Goal: Task Accomplishment & Management: Use online tool/utility

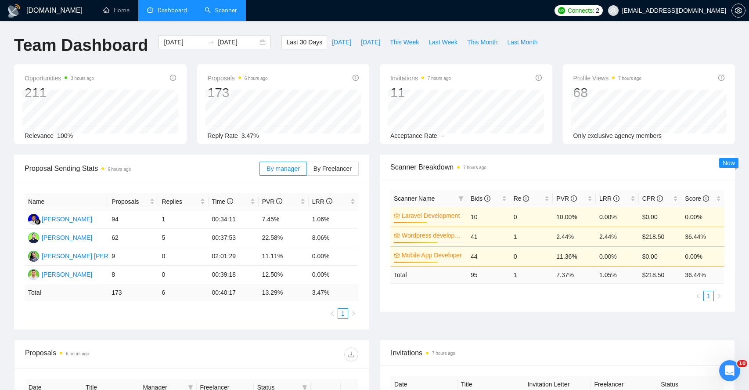
click at [233, 12] on link "Scanner" at bounding box center [221, 10] width 33 height 7
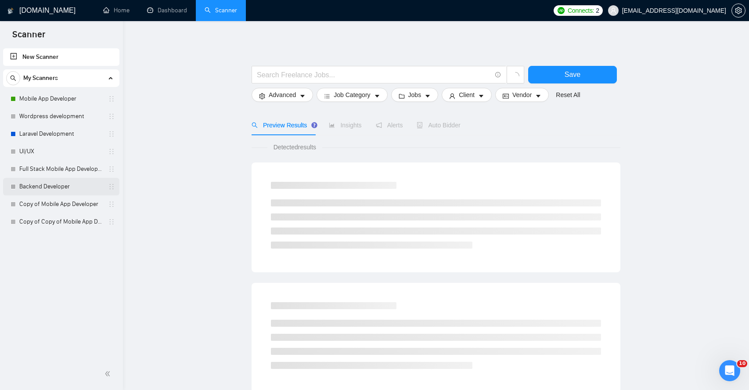
click at [60, 187] on link "Backend Developer" at bounding box center [60, 187] width 83 height 18
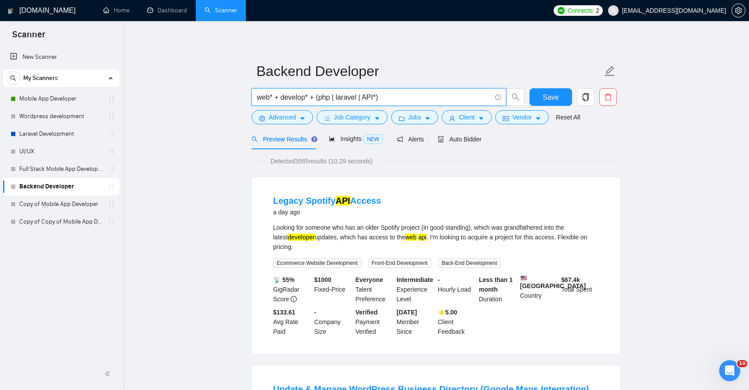
drag, startPoint x: 396, startPoint y: 95, endPoint x: 223, endPoint y: 94, distance: 173.5
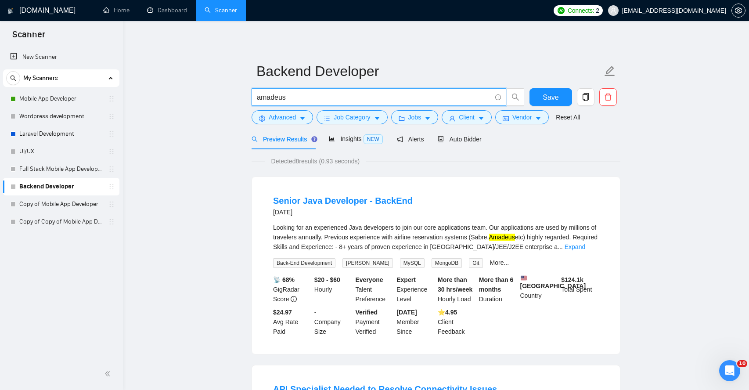
click at [263, 98] on input "amadeus" at bounding box center [374, 97] width 235 height 11
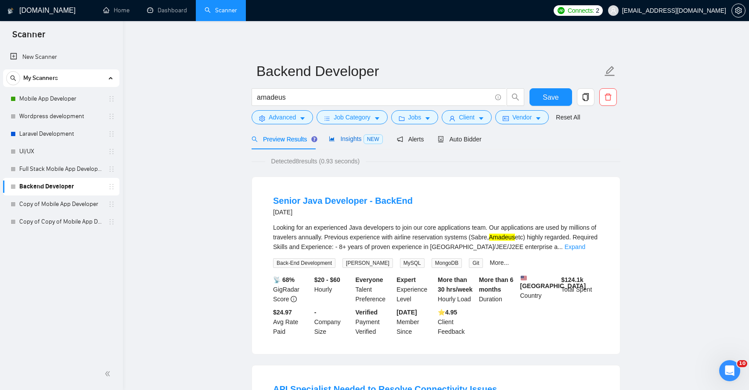
click at [347, 139] on span "Insights NEW" at bounding box center [356, 138] width 54 height 7
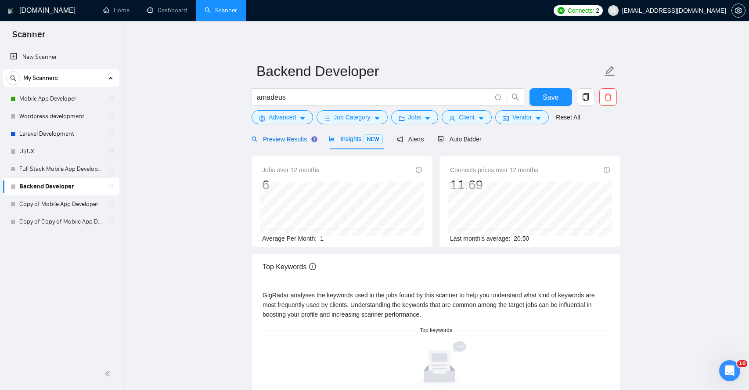
click at [287, 139] on span "Preview Results" at bounding box center [283, 139] width 63 height 7
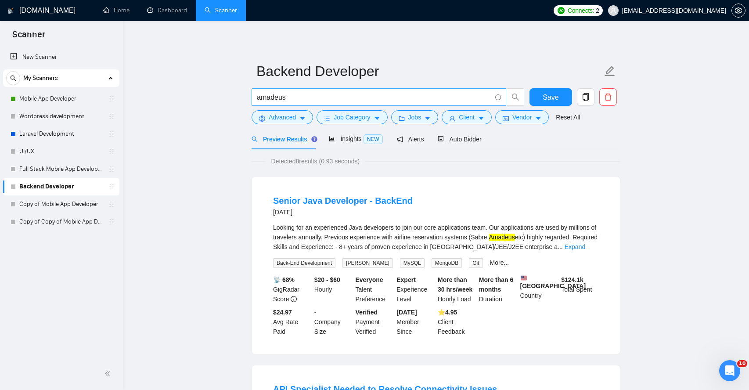
click at [260, 98] on input "amadeus" at bounding box center [374, 97] width 235 height 11
type input "Amadeus"
click at [305, 118] on icon "caret-down" at bounding box center [302, 119] width 4 height 3
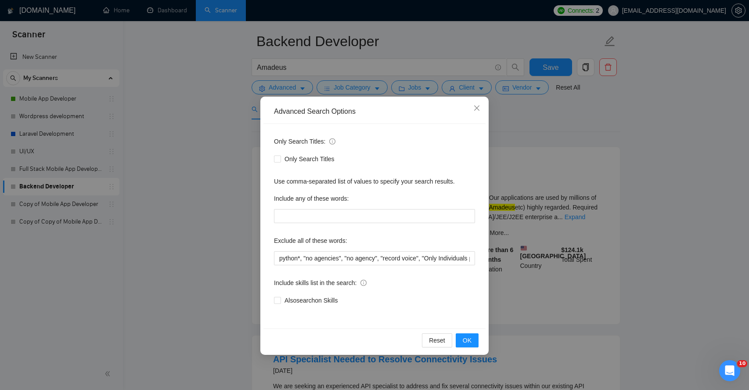
scroll to position [46, 0]
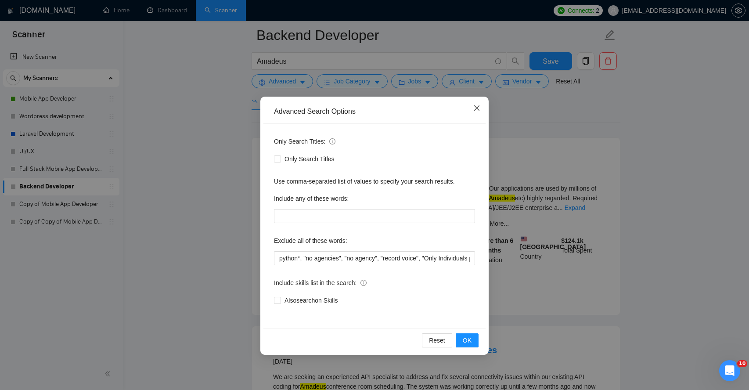
click at [480, 106] on icon "close" at bounding box center [477, 108] width 7 height 7
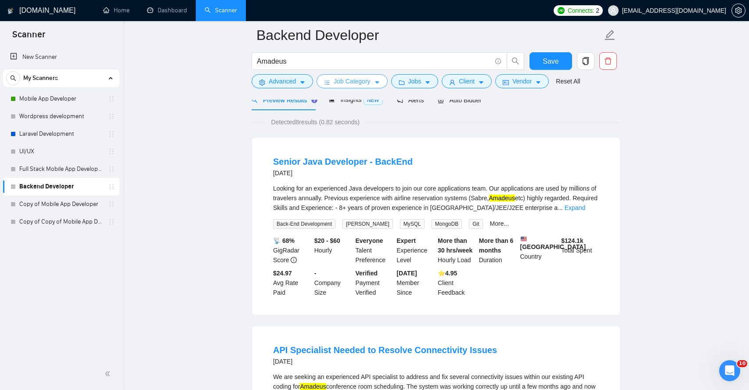
click at [387, 79] on button "Job Category" at bounding box center [352, 81] width 71 height 14
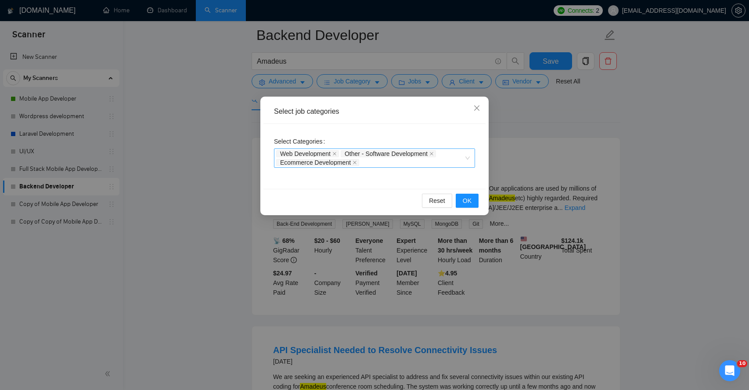
click at [377, 166] on div "Web Development Other - Software Development Ecommerce Development" at bounding box center [370, 158] width 188 height 18
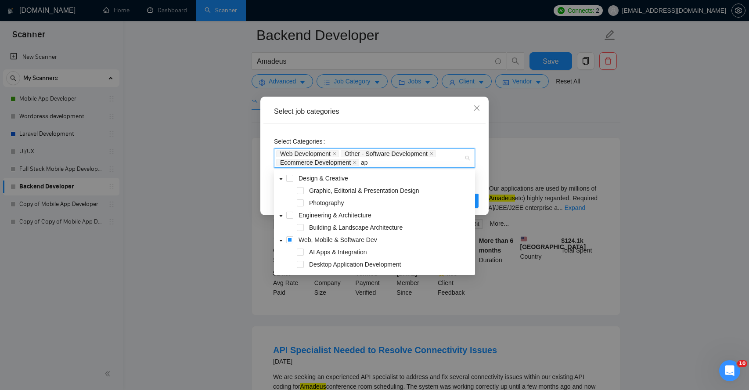
type input "a"
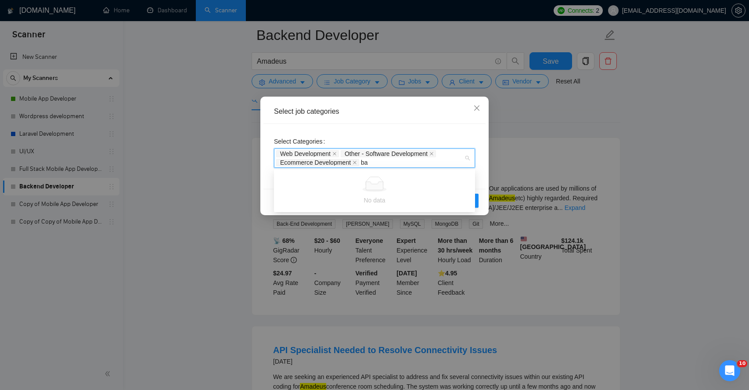
type input "b"
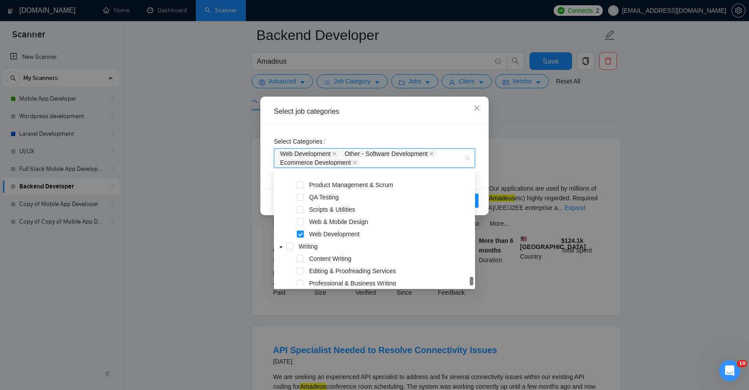
scroll to position [564, 0]
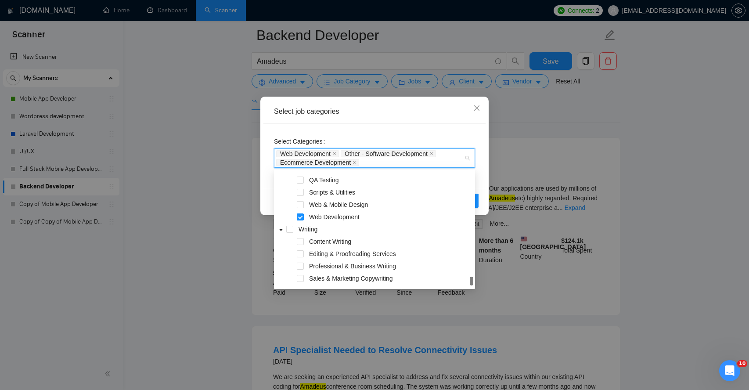
click at [371, 108] on div "Select job categories" at bounding box center [374, 112] width 201 height 10
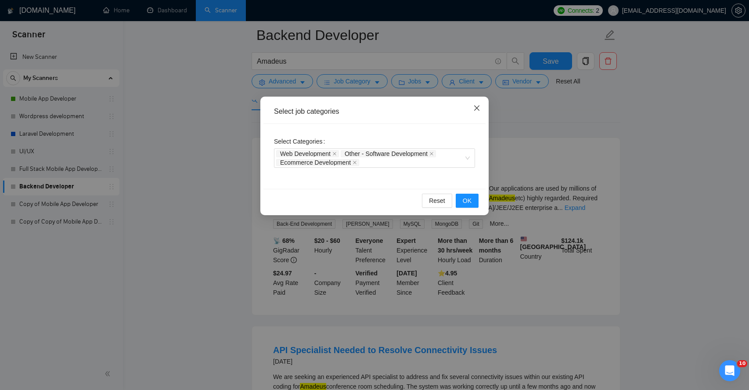
click at [479, 107] on icon "close" at bounding box center [477, 108] width 7 height 7
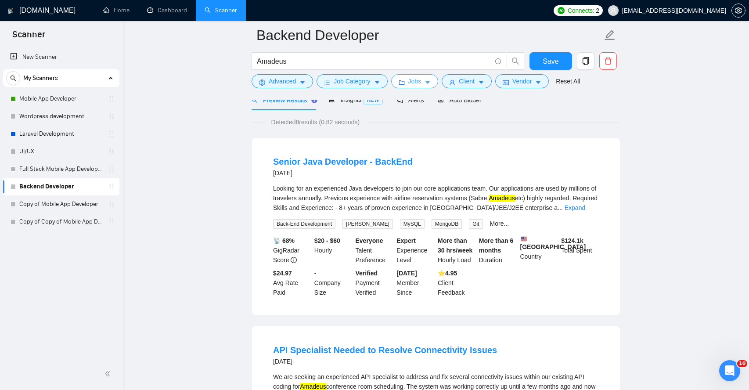
click at [415, 82] on span "Jobs" at bounding box center [415, 81] width 13 height 10
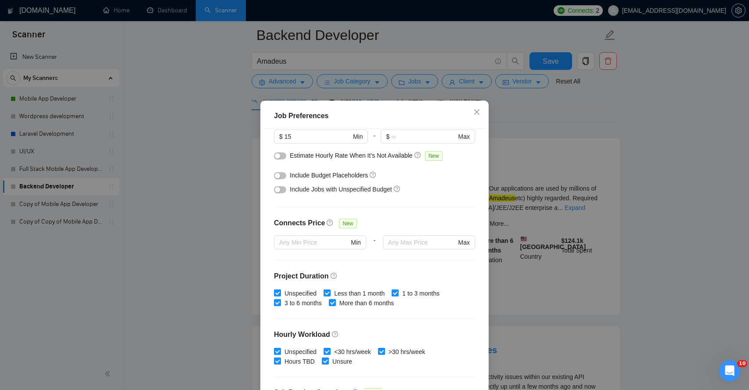
scroll to position [129, 0]
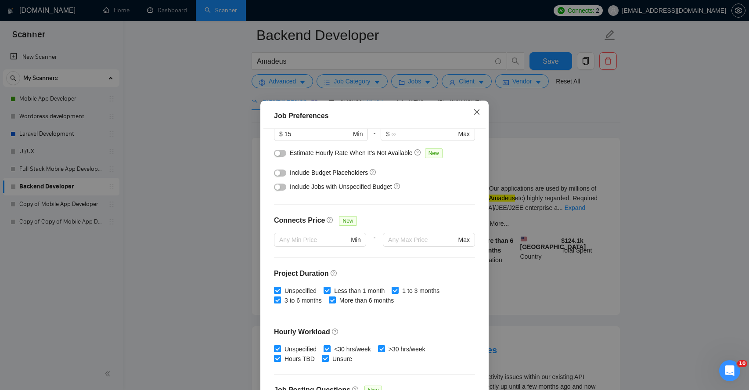
click at [477, 115] on icon "close" at bounding box center [477, 112] width 7 height 7
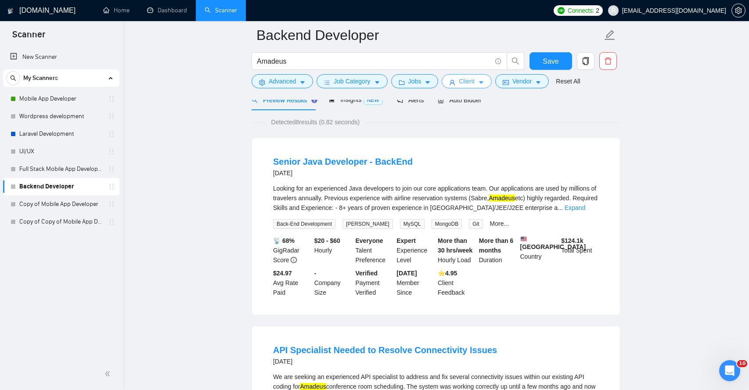
click at [479, 82] on button "Client" at bounding box center [467, 81] width 50 height 14
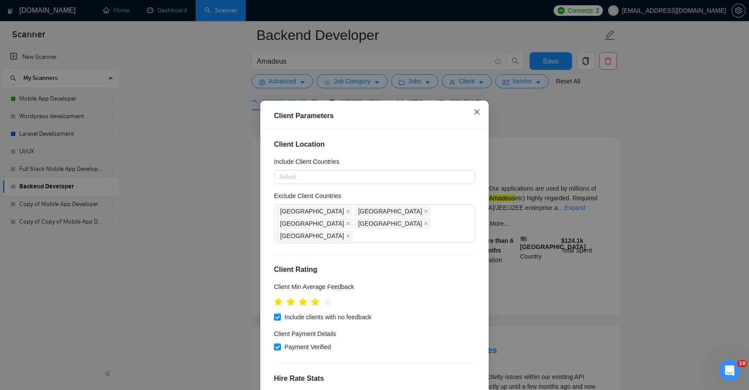
click at [477, 112] on icon "close" at bounding box center [476, 111] width 5 height 5
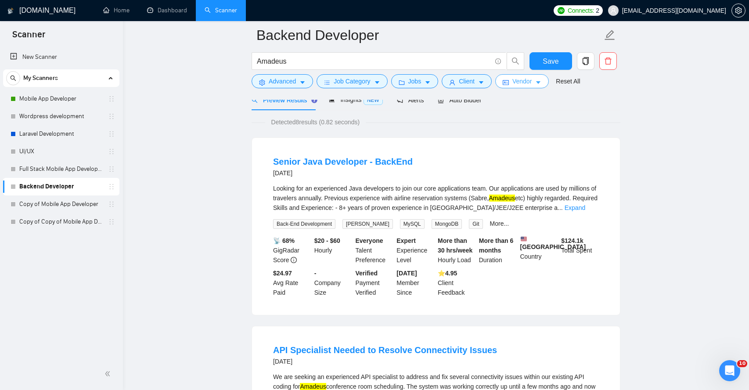
click at [532, 84] on span "Vendor" at bounding box center [522, 81] width 19 height 10
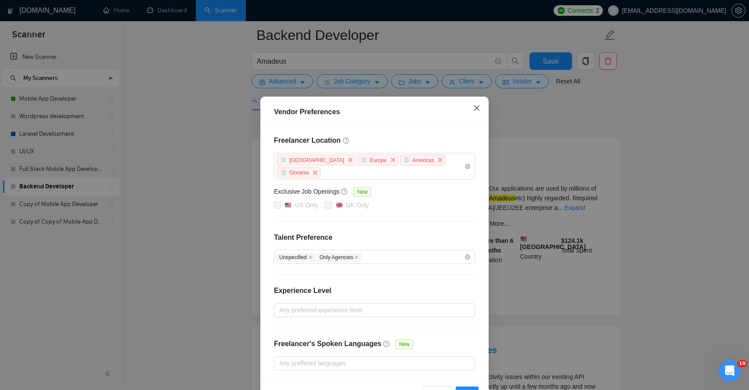
click at [479, 111] on icon "close" at bounding box center [477, 108] width 7 height 7
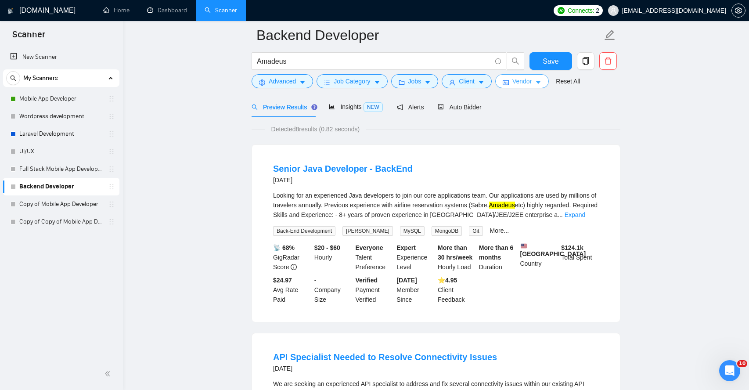
scroll to position [0, 0]
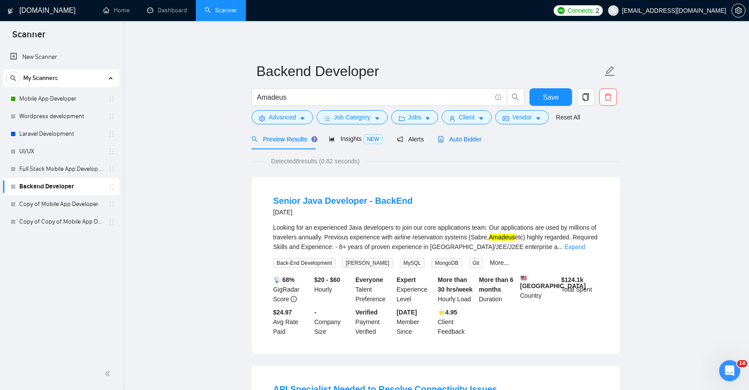
click at [472, 137] on span "Auto Bidder" at bounding box center [459, 139] width 43 height 7
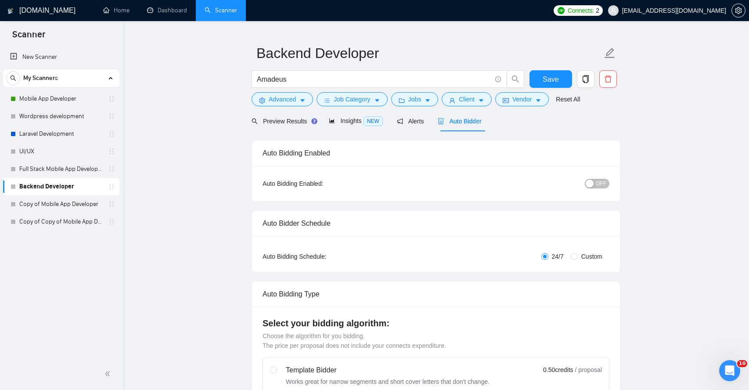
scroll to position [22, 0]
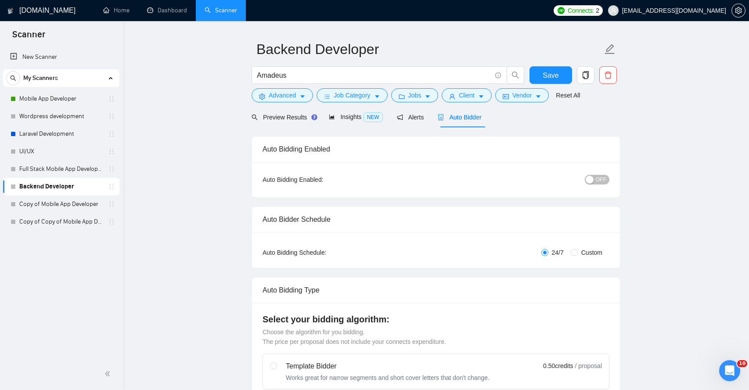
click at [601, 183] on span "OFF" at bounding box center [601, 180] width 11 height 10
click at [595, 180] on span "ON" at bounding box center [595, 180] width 8 height 10
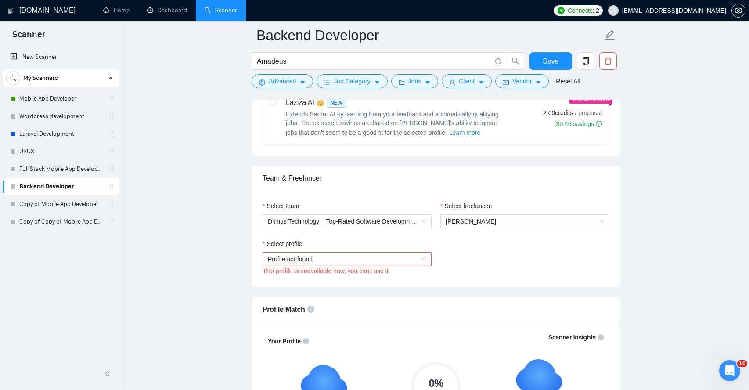
scroll to position [378, 0]
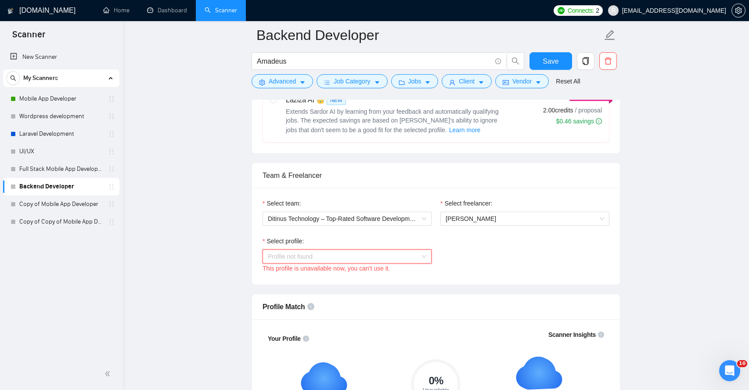
click at [425, 253] on span "Profile not found" at bounding box center [347, 256] width 159 height 13
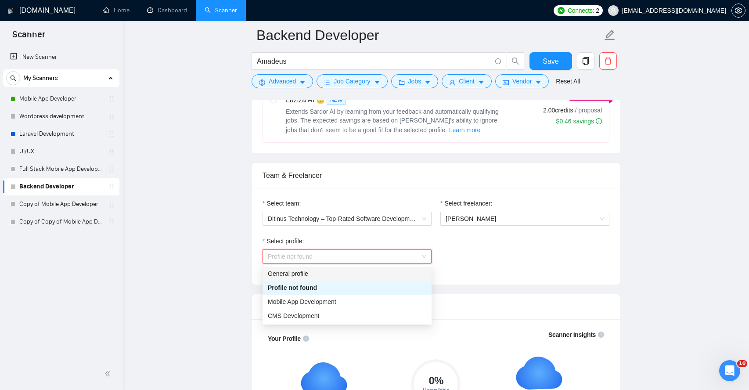
click at [312, 275] on div "General profile" at bounding box center [347, 274] width 159 height 10
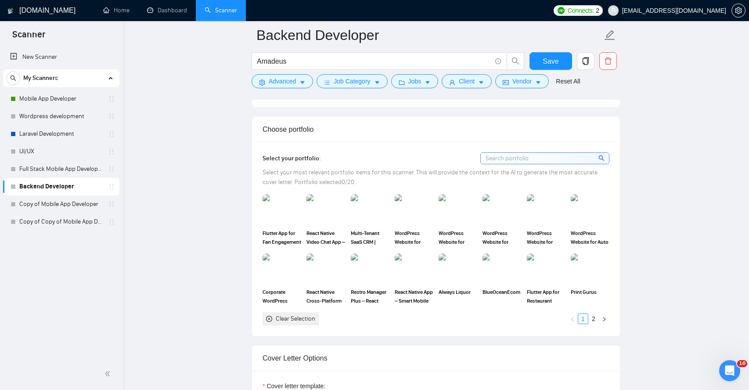
scroll to position [729, 0]
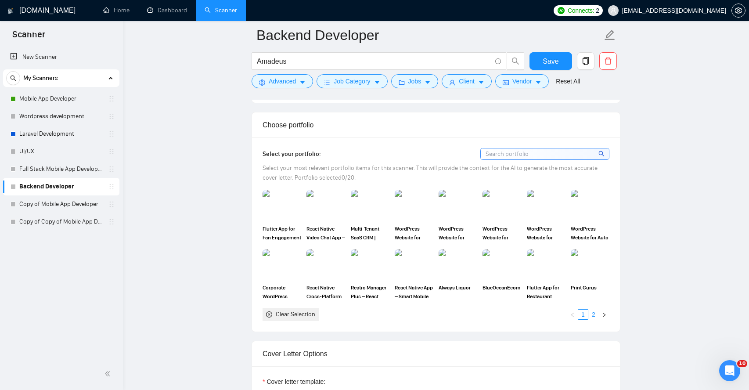
click at [595, 315] on link "2" at bounding box center [594, 315] width 10 height 10
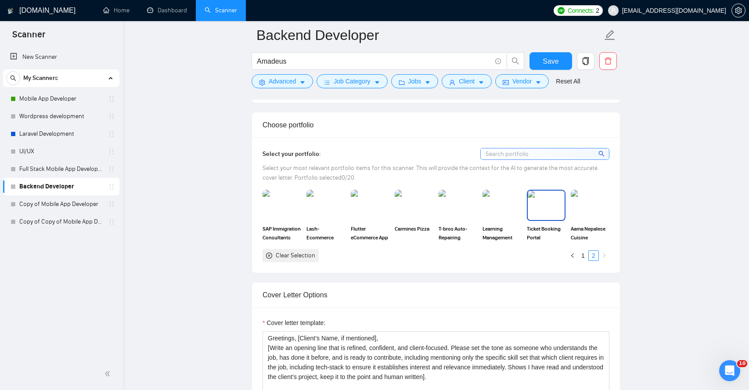
click at [546, 210] on img at bounding box center [546, 205] width 37 height 29
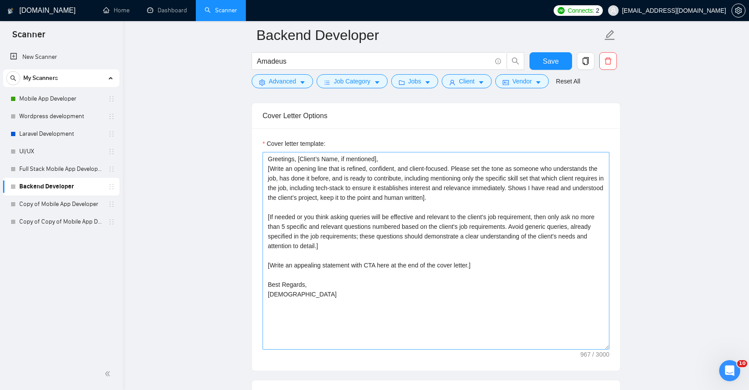
scroll to position [911, 0]
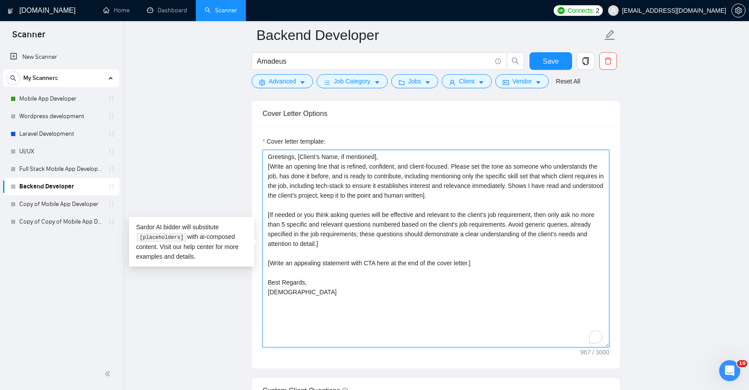
drag, startPoint x: 357, startPoint y: 246, endPoint x: 266, endPoint y: 212, distance: 97.2
click at [265, 212] on textarea "Greetings, [Client’s Name, if mentioned], [Write an opening line that is refine…" at bounding box center [436, 249] width 347 height 198
paste textarea "I have deep, hands-on production experience building these exact systems for si…"
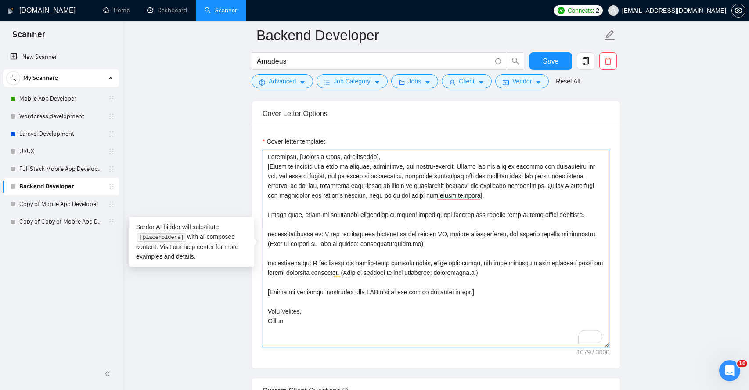
click at [285, 225] on textarea "Cover letter template:" at bounding box center [436, 249] width 347 height 198
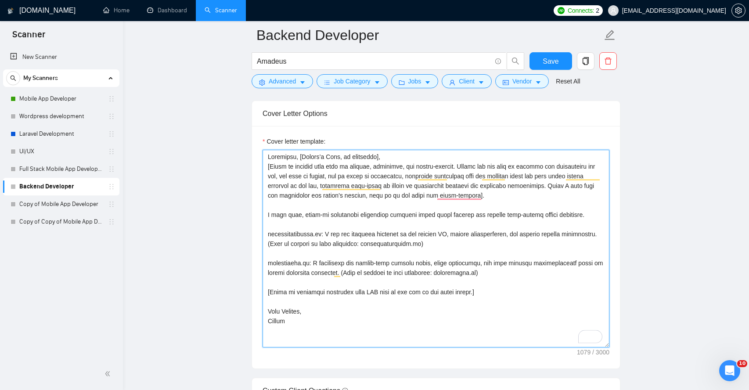
click at [296, 226] on textarea "Cover letter template:" at bounding box center [436, 249] width 347 height 198
click at [309, 229] on textarea "Cover letter template:" at bounding box center [436, 249] width 347 height 198
click at [307, 224] on textarea "Cover letter template:" at bounding box center [436, 249] width 347 height 198
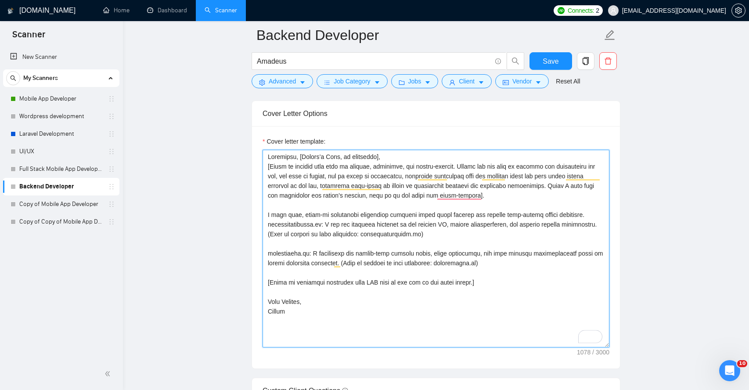
click at [268, 224] on textarea "Cover letter template:" at bounding box center [436, 249] width 347 height 198
click at [330, 224] on textarea "Cover letter template:" at bounding box center [436, 249] width 347 height 198
drag, startPoint x: 396, startPoint y: 234, endPoint x: 301, endPoint y: 237, distance: 94.5
click at [301, 237] on textarea "Cover letter template:" at bounding box center [436, 249] width 347 height 198
click at [364, 235] on textarea "Cover letter template:" at bounding box center [436, 249] width 347 height 198
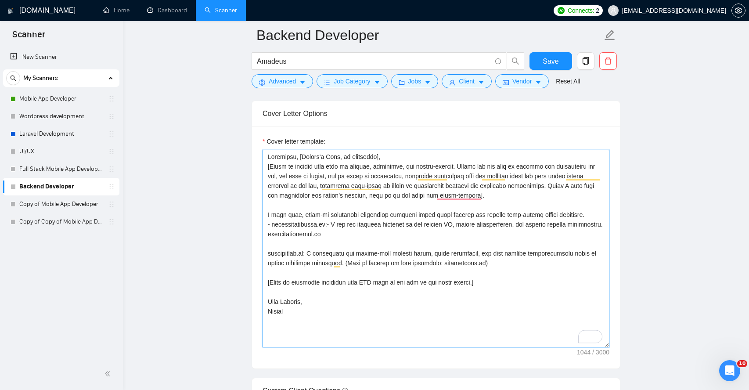
click at [302, 235] on textarea "Cover letter template:" at bounding box center [436, 249] width 347 height 198
click at [307, 235] on textarea "Cover letter template:" at bounding box center [436, 249] width 347 height 198
click at [268, 255] on textarea "Cover letter template:" at bounding box center [436, 249] width 347 height 198
click at [315, 255] on textarea "Cover letter template:" at bounding box center [436, 249] width 347 height 198
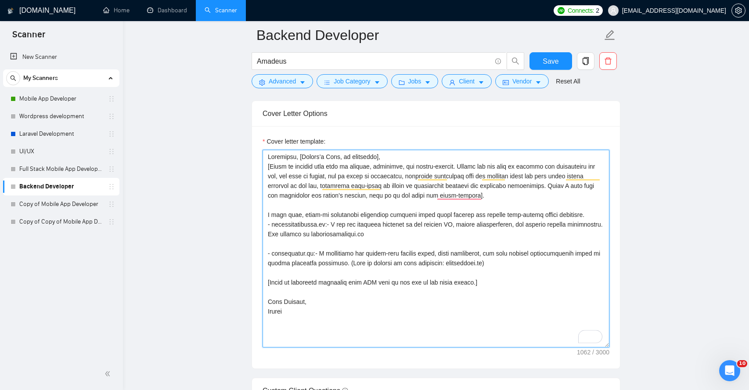
click at [306, 233] on textarea "Cover letter template:" at bounding box center [436, 249] width 347 height 198
drag, startPoint x: 306, startPoint y: 233, endPoint x: 341, endPoint y: 233, distance: 35.1
click at [341, 233] on textarea "Cover letter template:" at bounding box center [436, 249] width 347 height 198
drag, startPoint x: 348, startPoint y: 264, endPoint x: 438, endPoint y: 263, distance: 89.2
click at [438, 263] on textarea "Cover letter template:" at bounding box center [436, 249] width 347 height 198
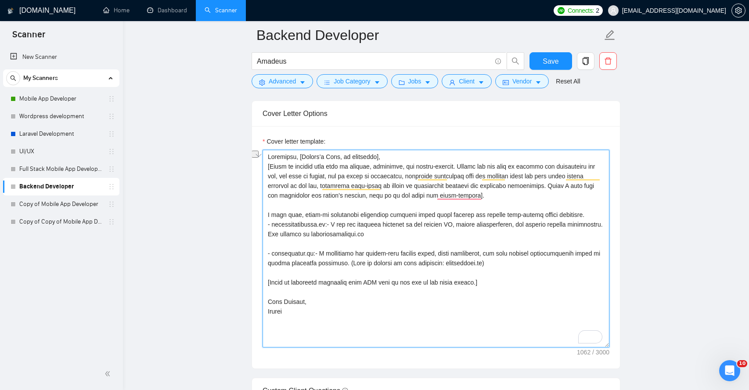
paste textarea "The website is"
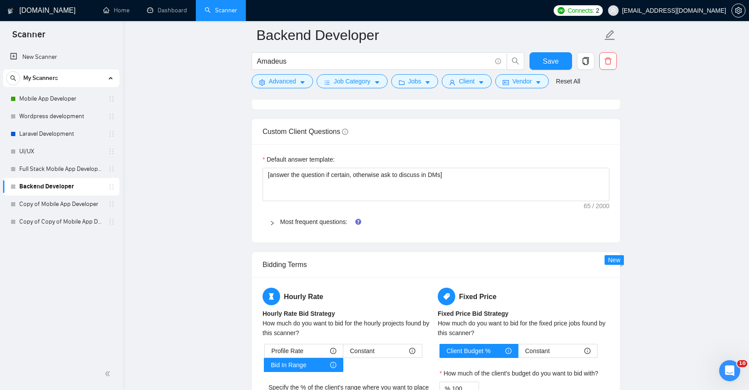
scroll to position [1183, 0]
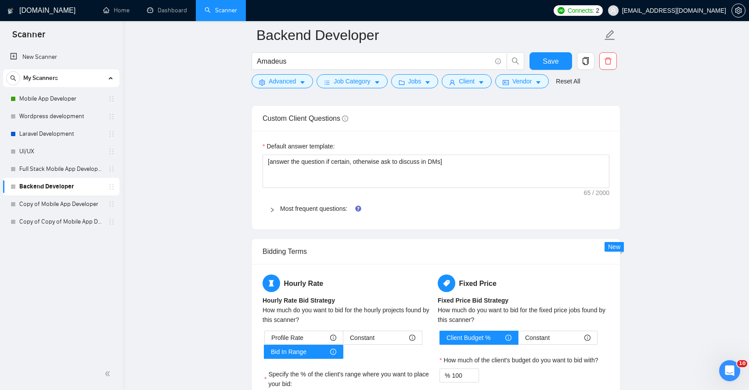
type textarea "Loremipsu, [Dolors’a Cons, ad elitseddo], [Eiusm te incidid utla etdo ma aliqua…"
click at [233, 324] on main "Backend Developer Amadeus Save Advanced Job Category Jobs Client Vendor Reset A…" at bounding box center [436, 24] width 598 height 2344
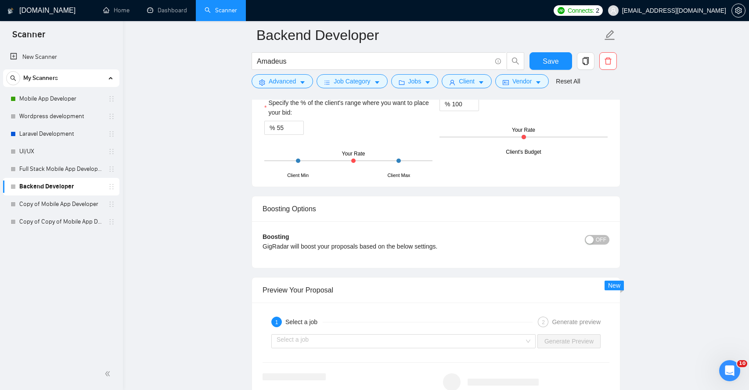
scroll to position [1296, 0]
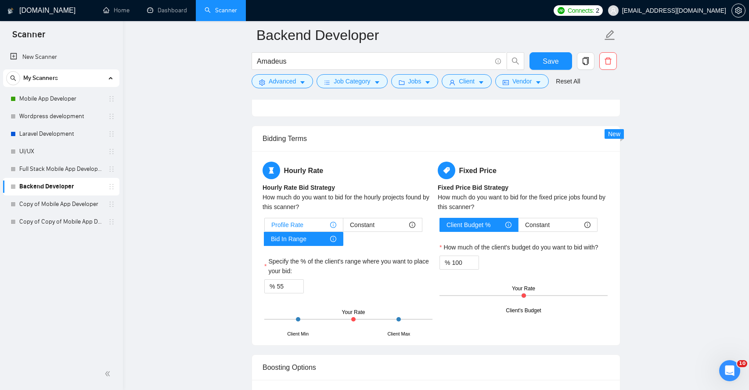
click at [307, 224] on div "Profile Rate" at bounding box center [303, 224] width 65 height 13
click at [265, 227] on input "Profile Rate" at bounding box center [265, 227] width 0 height 0
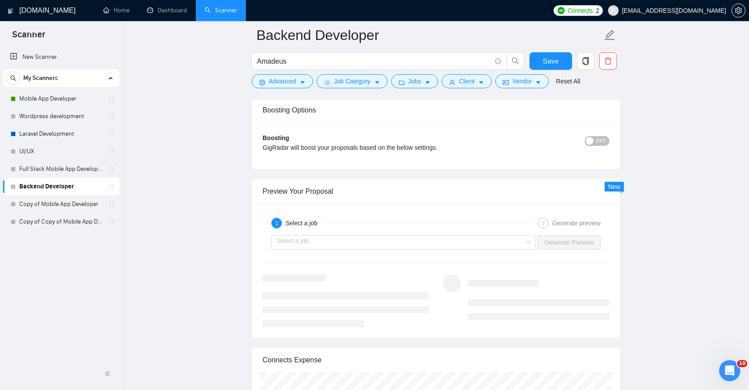
scroll to position [1560, 0]
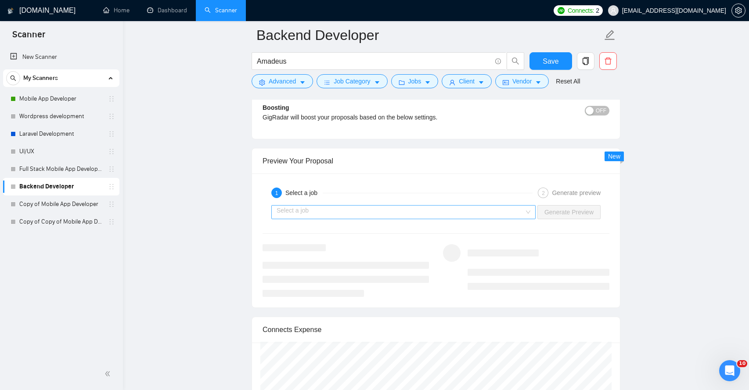
click at [313, 213] on input "search" at bounding box center [401, 212] width 248 height 13
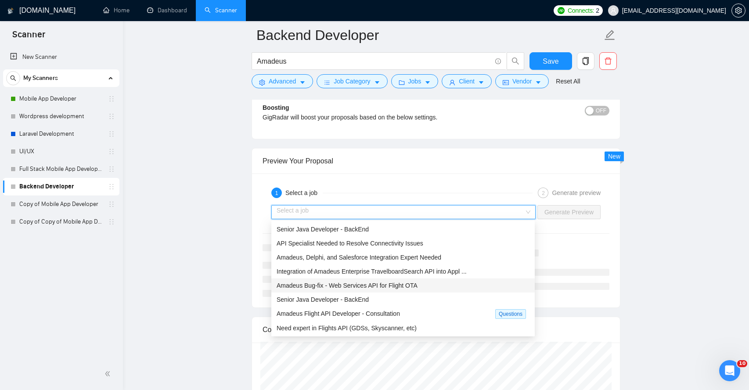
scroll to position [1560, 0]
click at [316, 314] on span "Amadeus Flight API Developer - Consultation" at bounding box center [338, 313] width 123 height 7
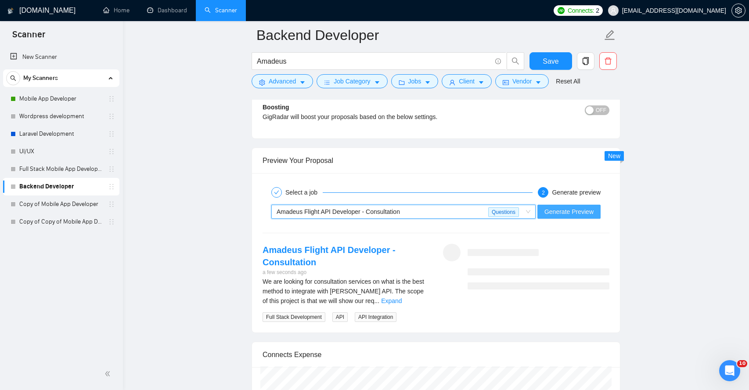
click at [560, 212] on span "Generate Preview" at bounding box center [569, 212] width 49 height 10
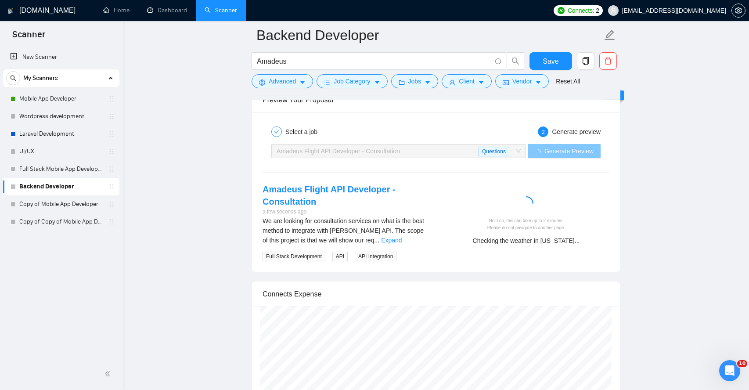
scroll to position [1620, 0]
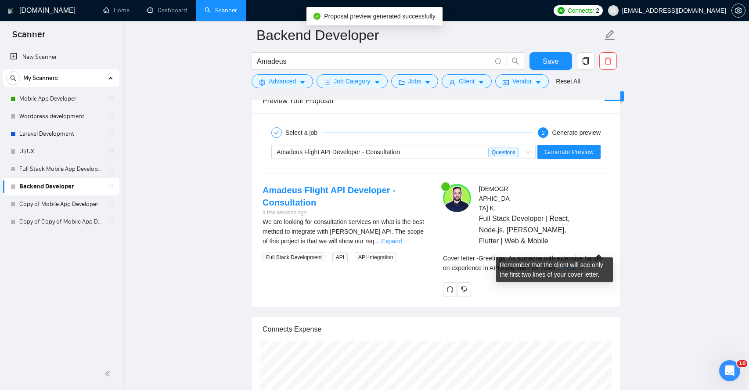
click at [583, 264] on link "Expand" at bounding box center [573, 267] width 21 height 7
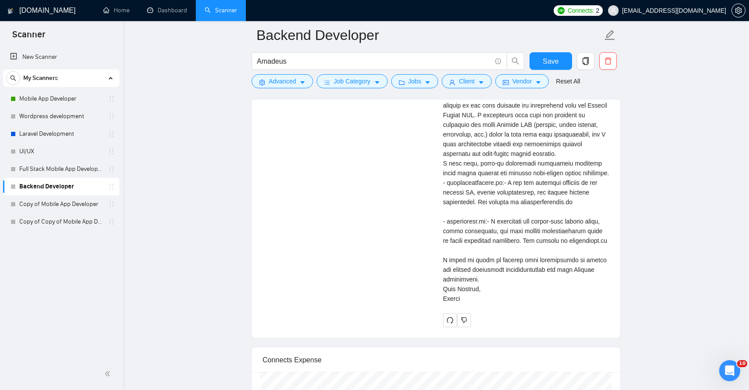
scroll to position [1967, 0]
click at [467, 322] on icon "dislike" at bounding box center [465, 319] width 6 height 6
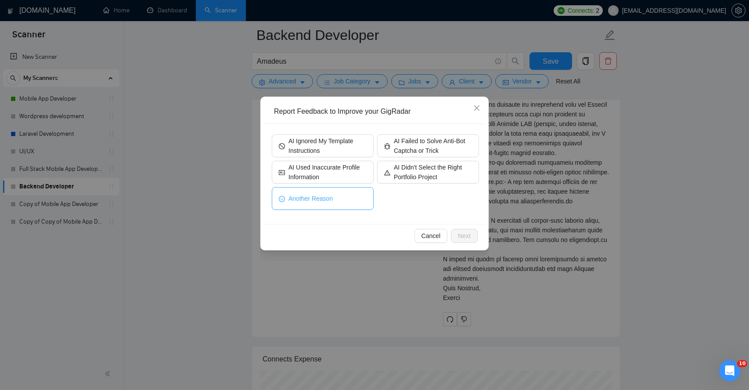
click at [331, 201] on span "Another Reason" at bounding box center [311, 199] width 44 height 10
click at [463, 229] on button "Next" at bounding box center [464, 236] width 27 height 14
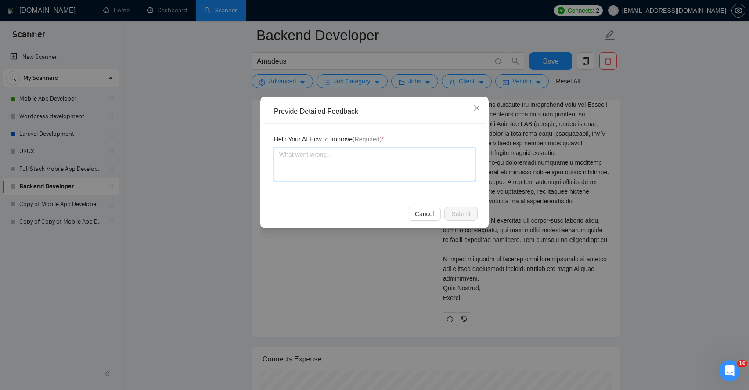
click at [372, 176] on textarea at bounding box center [374, 164] width 201 height 33
click at [372, 176] on textarea "To enrich screen reader interactions, please activate Accessibility in Grammarl…" at bounding box center [374, 164] width 201 height 33
type textarea "i"
type textarea "i h"
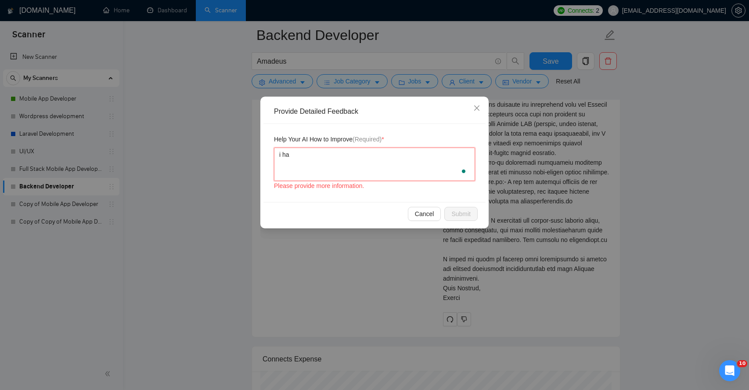
type textarea "i hav"
type textarea "i have"
type textarea "i have w"
type textarea "i have wo"
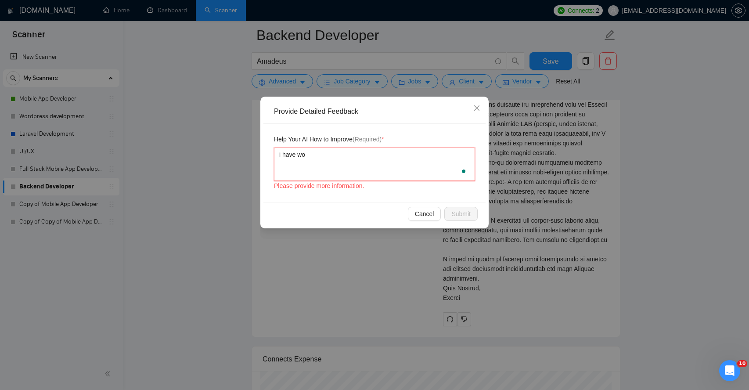
type textarea "i have wor"
type textarea "i have work"
type textarea "i have worke"
type textarea "i have worked"
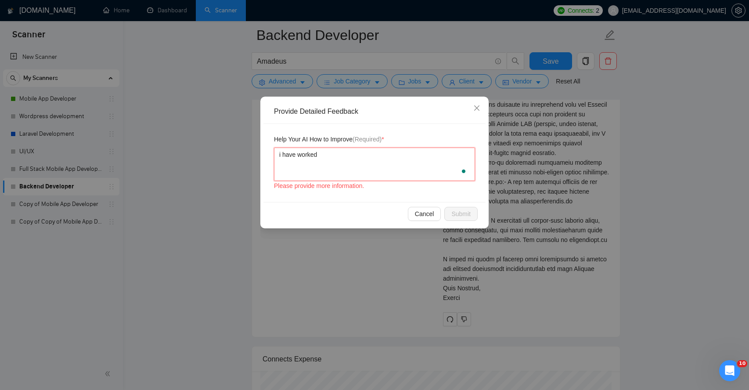
type textarea "i have worked w"
type textarea "i have worked wi"
type textarea "i have worked wit"
type textarea "i have worked with"
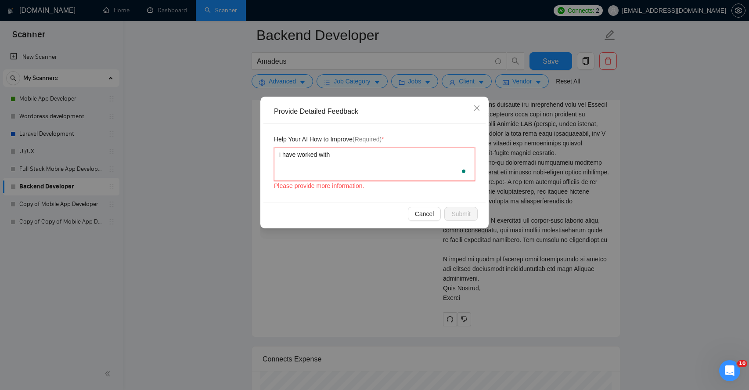
type textarea "i have worked with a"
type textarea "i have worked with am"
type textarea "i have worked with ama"
type textarea "i have worked with amad"
type textarea "i have worked with amade"
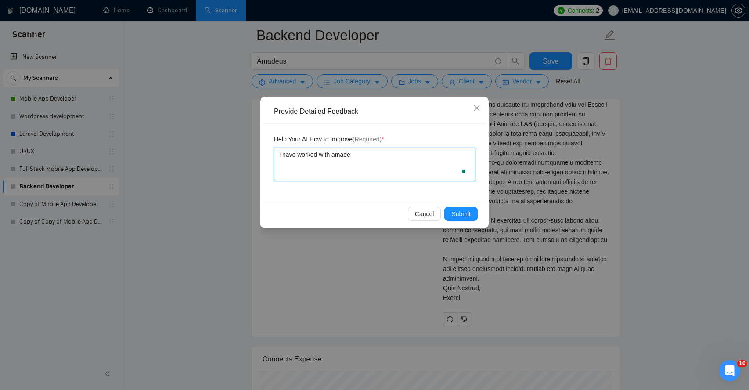
type textarea "i have worked with [PERSON_NAME]"
click at [466, 213] on span "Submit" at bounding box center [461, 214] width 19 height 10
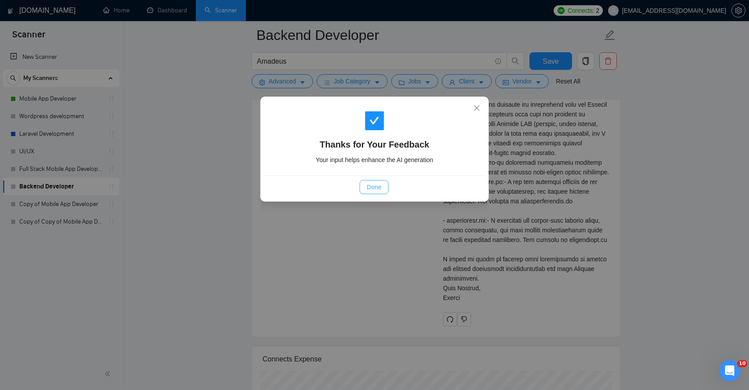
click at [371, 185] on span "Done" at bounding box center [374, 187] width 14 height 10
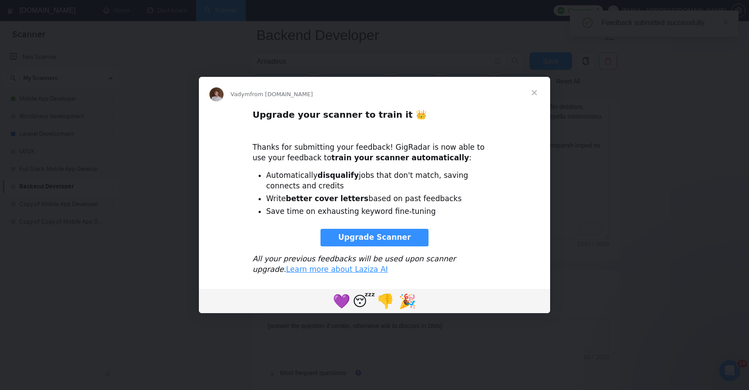
scroll to position [1093, 0]
click at [535, 93] on span "Close" at bounding box center [535, 93] width 32 height 32
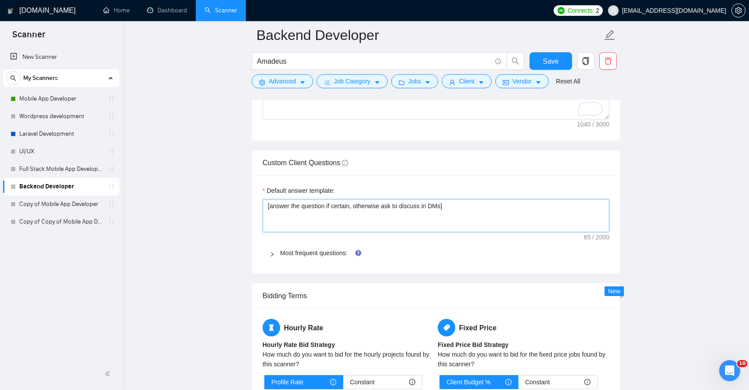
scroll to position [1139, 0]
click at [450, 205] on textarea "[answer the question if certain, otherwise ask to discuss in DMs]" at bounding box center [436, 214] width 347 height 33
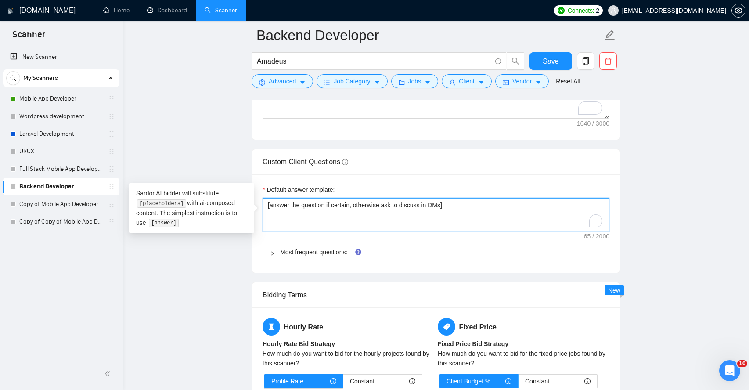
type textarea "[answer the question if certain, otherwise ask to discuss in DMs"
type textarea "[answer the question if certain, otherwise ask to discuss in DM"
type textarea "[answer the question if certain, otherwise ask to discuss in D"
type textarea "[answer the question if certain, otherwise ask to discuss in"
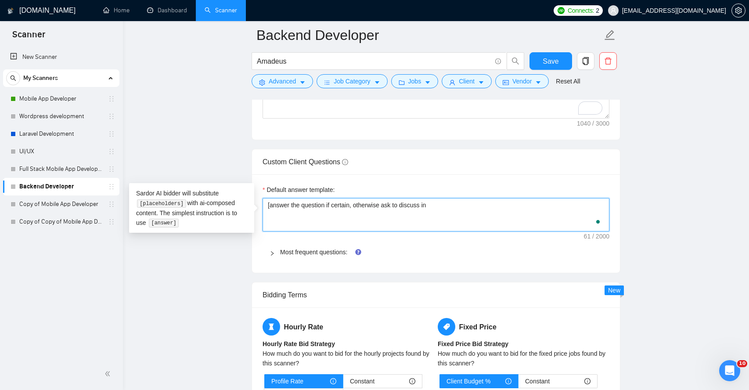
type textarea "[answer the question if certain, otherwise ask to discuss i"
type textarea "[answer the question if certain, otherwise ask to discuss"
type textarea "[answer the question if certain, otherwise ask to discus"
type textarea "[answer the question if certain, otherwise ask to discu"
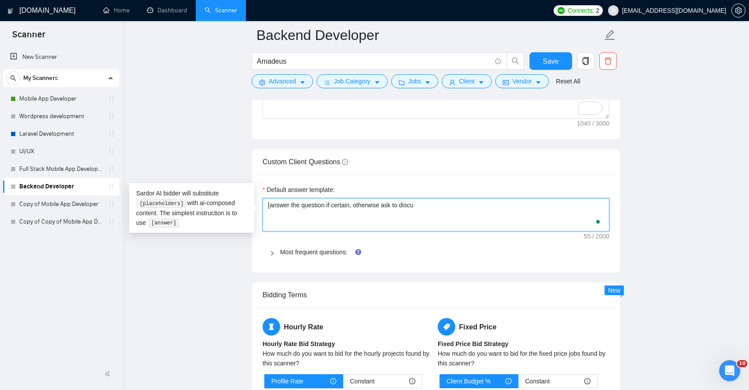
type textarea "[answer the question if certain, otherwise ask to disc"
type textarea "[answer the question if certain, otherwise ask to dis"
type textarea "[answer the question if certain, otherwise ask to di"
type textarea "[answer the question if certain, otherwise ask to d"
type textarea "[answer the question if certain, otherwise ask to"
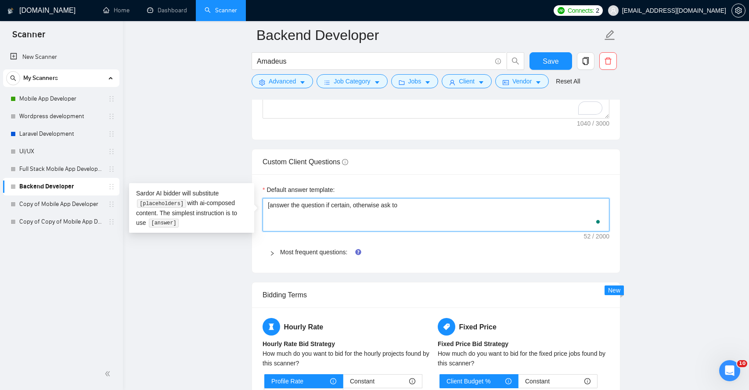
type textarea "[answer the question if certain, otherwise ask to"
type textarea "[answer the question if certain, otherwise ask t"
type textarea "[answer the question if certain, otherwise ask"
type textarea "[answer the question if certain, otherwise as"
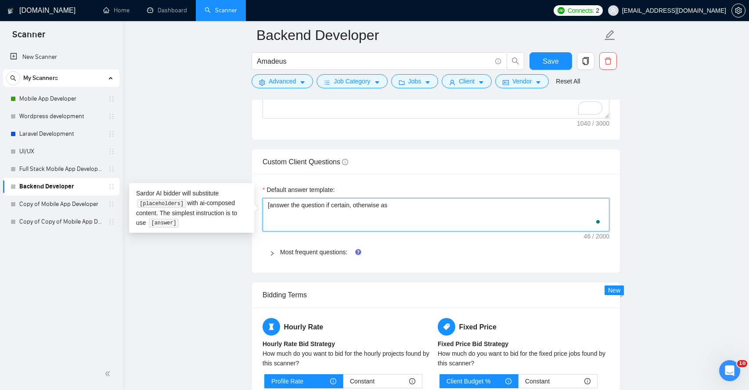
type textarea "[answer the question if certain, otherwise a"
type textarea "[answer the question if certain, otherwise"
type textarea "[answer the question if certain, otherwis"
type textarea "[answer the question if certain, otherwi"
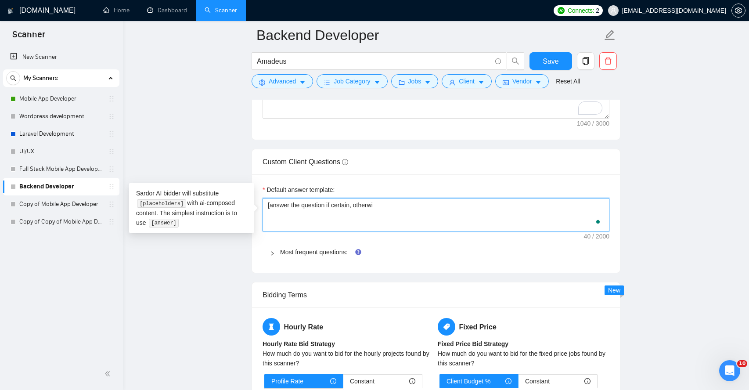
type textarea "[answer the question if certain, otherw"
type textarea "[answer the question if certain, other"
type textarea "[answer the question if certain, othe"
type textarea "[answer the question if certain, oth"
type textarea "[answer the question if certain, ot"
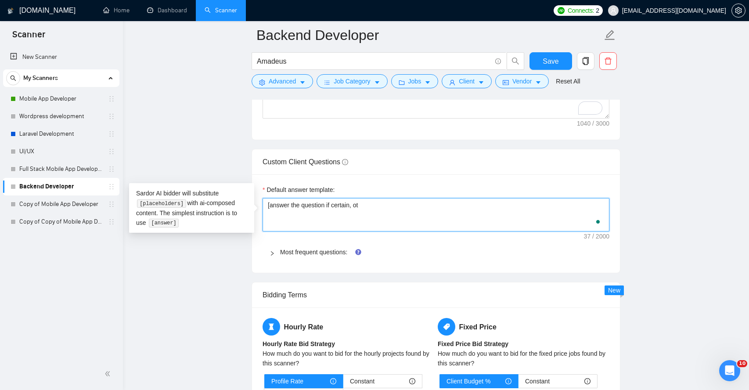
type textarea "[answer the question if certain, o"
type textarea "[answer the question if certain,"
type textarea "[answer the question if certain"
type textarea "[answer the question if certai"
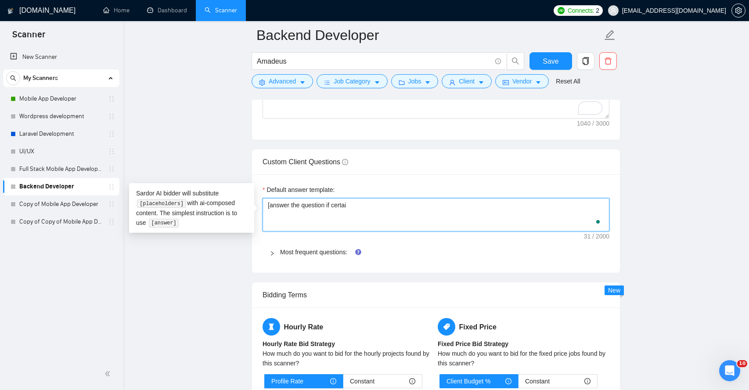
type textarea "[answer the question if certa"
type textarea "[answer the question if cert"
type textarea "[answer the question if cer"
type textarea "[answer the question if ce"
type textarea "[answer the question if c"
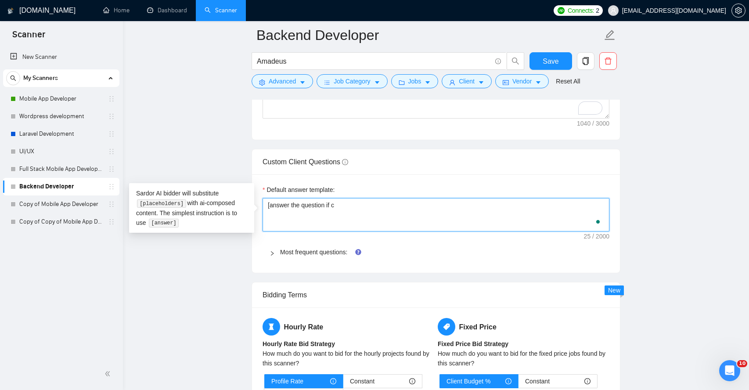
type textarea "[answer the question if"
type textarea "[answer the question i"
type textarea "[answer the question if"
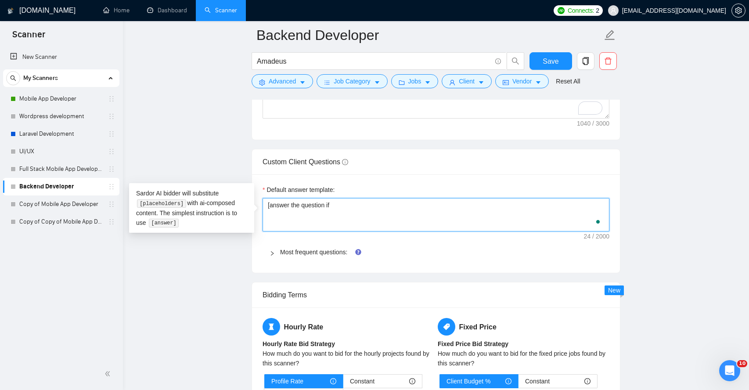
type textarea "[answer the question if r"
type textarea "[answer the question if re"
type textarea "[answer the question if rel"
type textarea "[answer the question if [MEDICAL_DATA]"
type textarea "[answer the question if relat"
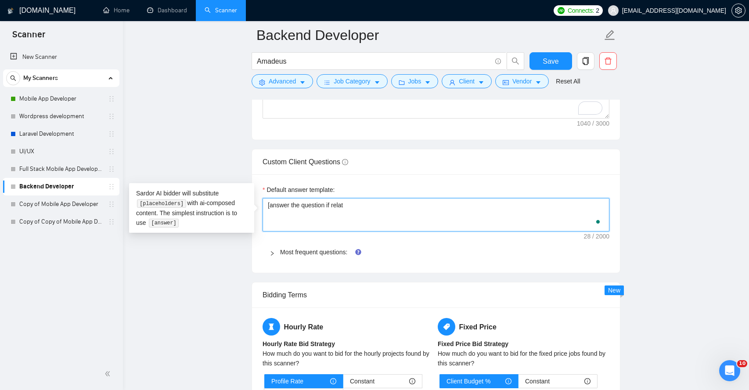
type textarea "[answer the question if relate"
type textarea "[answer the question if related"
type textarea "[answer the question if related t"
type textarea "[answer the question if related to"
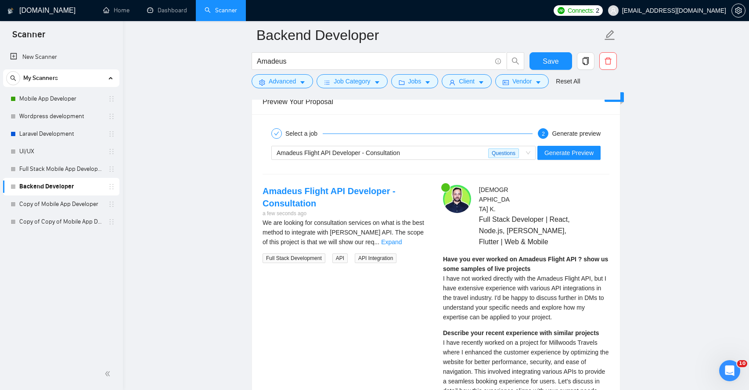
scroll to position [1648, 0]
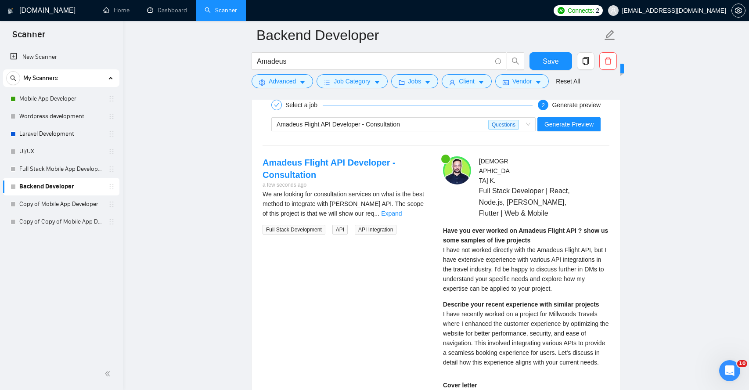
type textarea "[answer the question if related to"
click at [549, 246] on span "I have not worked directly with the Amadeus Flight API, but I have extensive ex…" at bounding box center [524, 269] width 163 height 46
copy span "Amadeus"
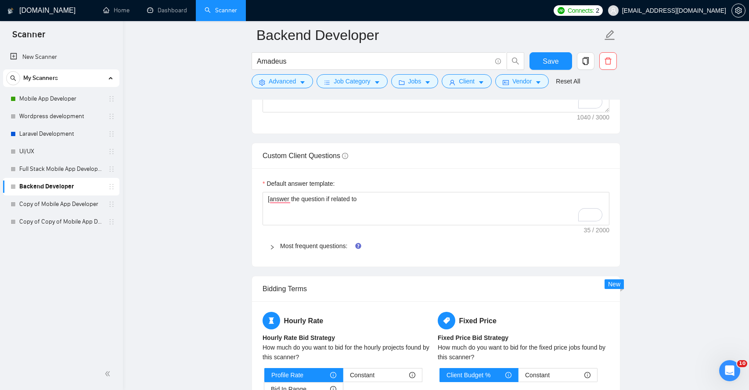
scroll to position [1117, 0]
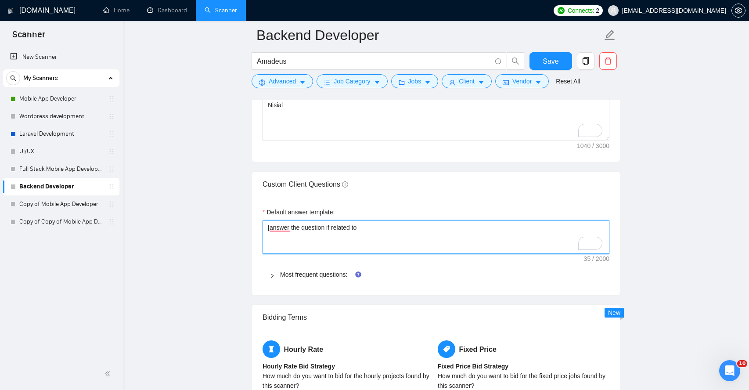
click at [380, 229] on textarea "[answer the question if related to" at bounding box center [436, 237] width 347 height 33
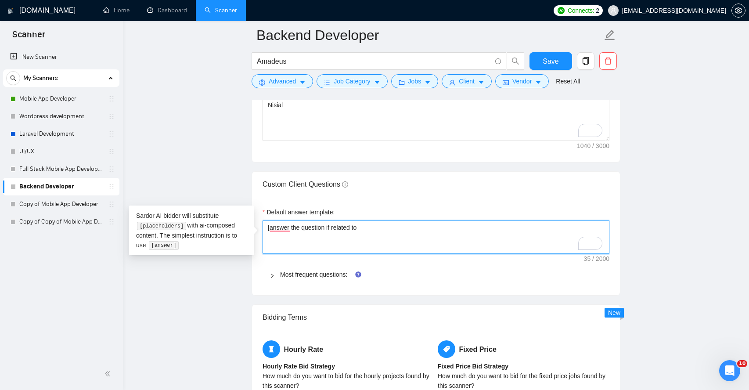
type textarea "[answer the question if related to a"
type textarea "[answer the question if related to an"
type textarea "[answer the question if related to any"
type textarea "[answer the question if related to any t"
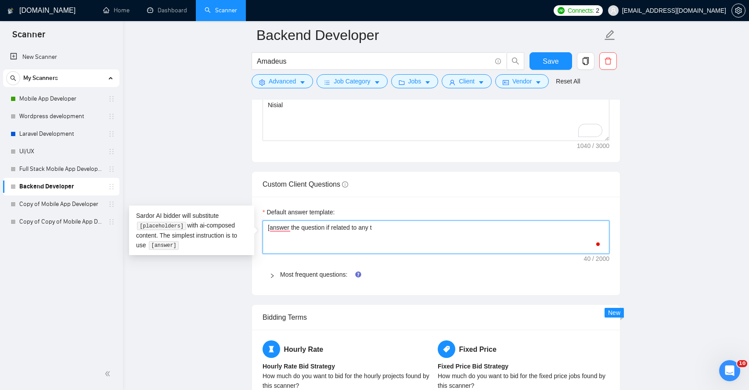
type textarea "[answer the question if related to any tr"
type textarea "[answer the question if related to any tra"
type textarea "[answer the question if related to any trav"
type textarea "[answer the question if related to any trave"
type textarea "[answer the question if related to any travel"
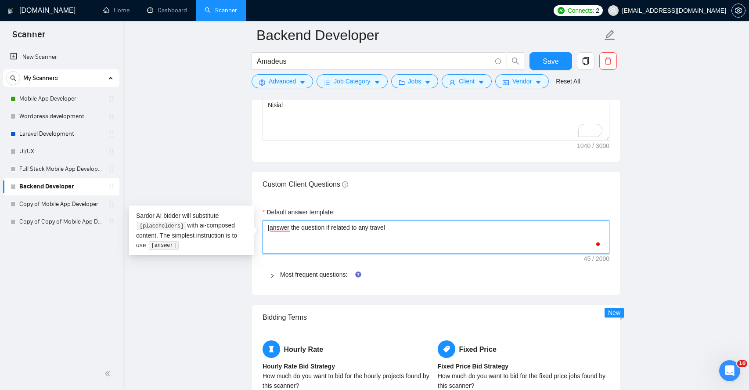
type textarea "[answer the question if related to any travel"
type textarea "[answer the question if related to any travel b"
type textarea "[answer the question if related to any travel bo"
type textarea "[answer the question if related to any travel boo"
type textarea "[answer the question if related to any travel bo"
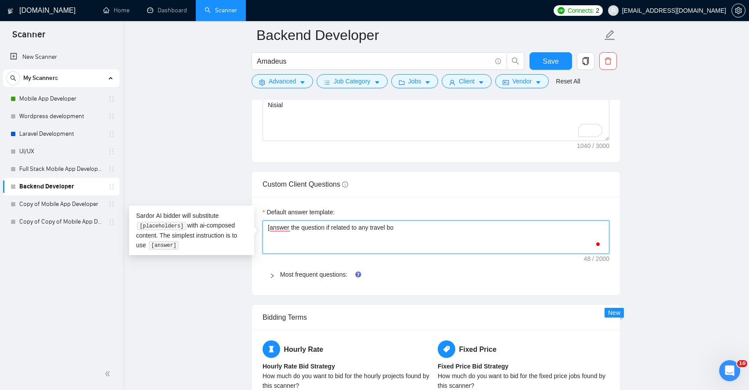
type textarea "[answer the question if related to any travel b"
click at [303, 228] on textarea "[answer the question if related to any travel booking portals/GDS system" at bounding box center [436, 237] width 347 height 33
click at [543, 228] on textarea "[answer the positive and confident question if related to any travel booking po…" at bounding box center [436, 237] width 347 height 33
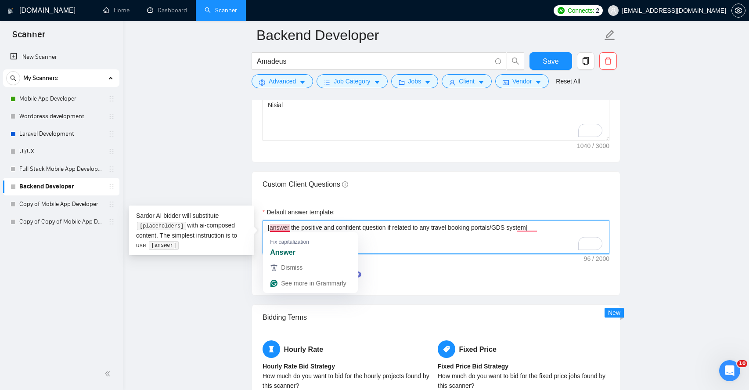
click at [284, 228] on textarea "[answer the positive and confident question if related to any travel booking po…" at bounding box center [436, 237] width 347 height 33
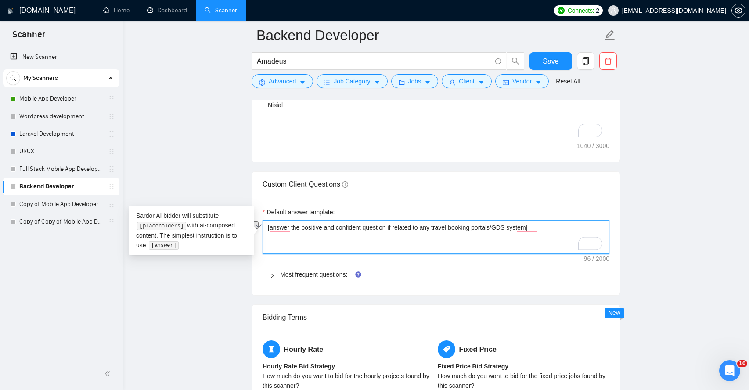
drag, startPoint x: 284, startPoint y: 228, endPoint x: 515, endPoint y: 233, distance: 231.6
click at [515, 233] on textarea "[answer the positive and confident question if related to any travel booking po…" at bounding box center [436, 237] width 347 height 33
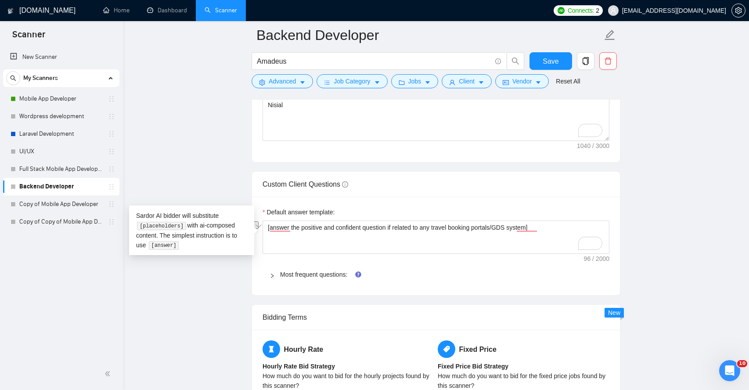
click at [259, 229] on button "See rewrite suggestions" at bounding box center [255, 224] width 7 height 7
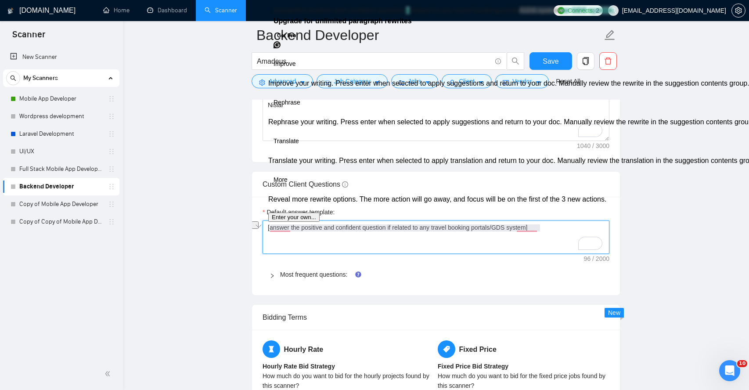
click at [281, 238] on textarea "[answer the positive and confident question if related to any travel booking po…" at bounding box center [436, 237] width 347 height 33
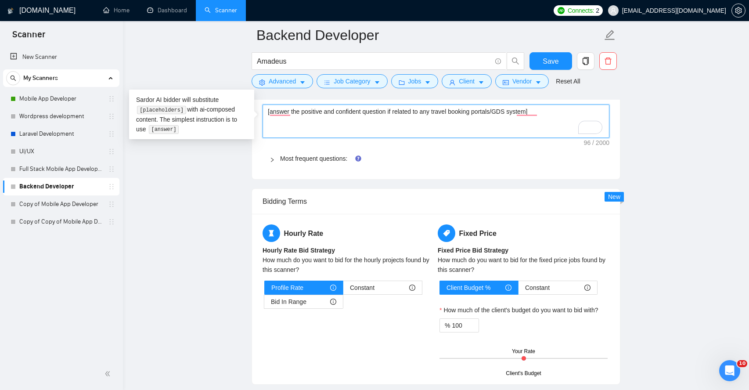
scroll to position [1236, 0]
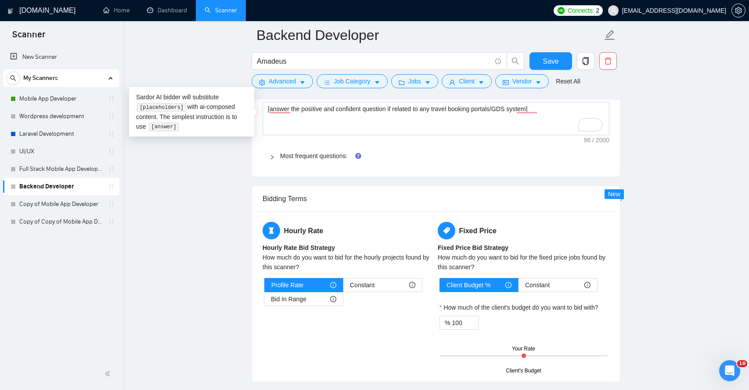
click at [272, 156] on icon "right" at bounding box center [272, 157] width 5 height 5
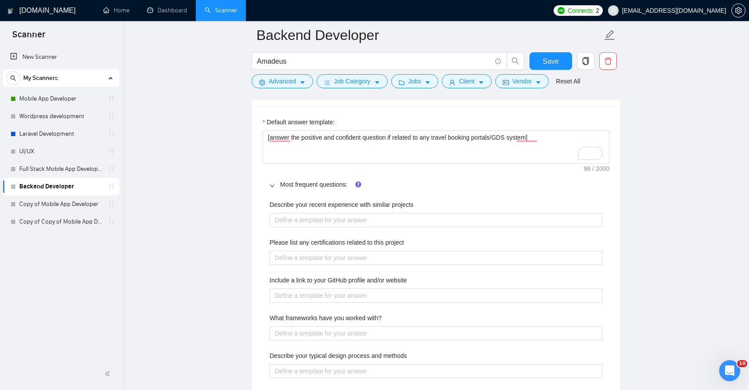
scroll to position [1208, 0]
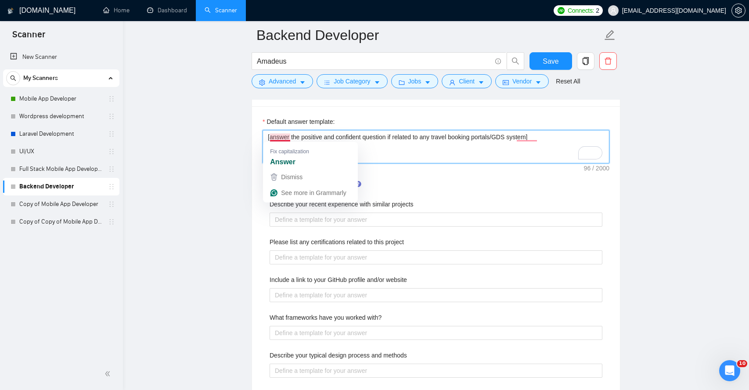
click at [282, 136] on textarea "[answer the positive and confident question if related to any travel booking po…" at bounding box center [436, 146] width 347 height 33
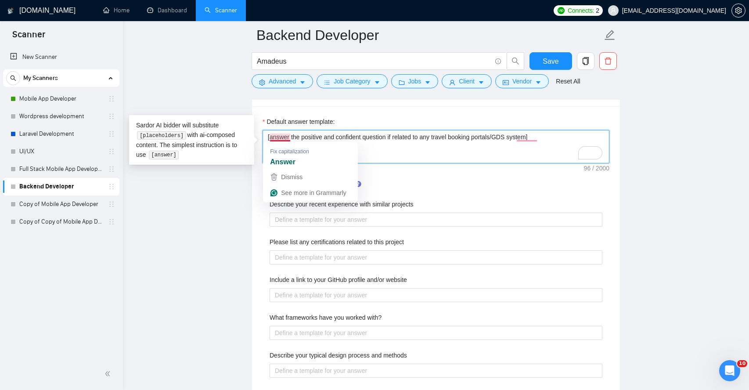
click at [282, 136] on textarea "[answer the positive and confident question if related to any travel booking po…" at bounding box center [436, 146] width 347 height 33
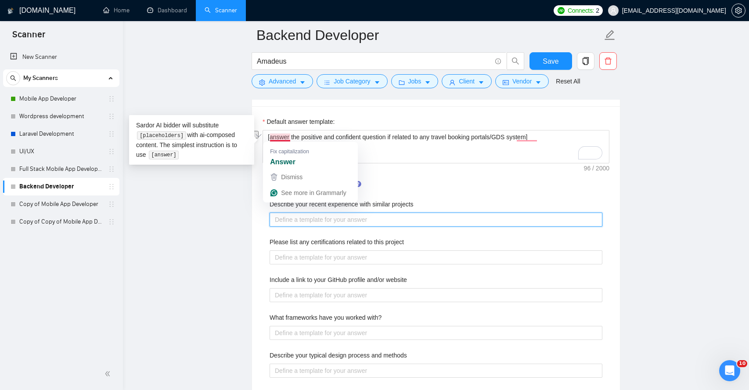
click at [288, 221] on projects "Describe your recent experience with similar projects" at bounding box center [436, 220] width 333 height 14
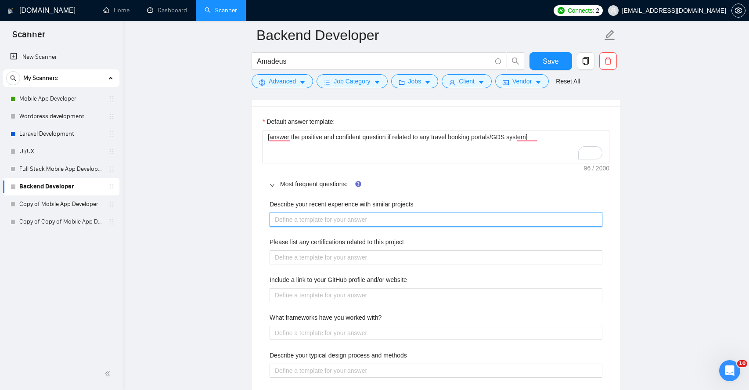
paste projects "[answer the positive and confident question if related to any travel booking po…"
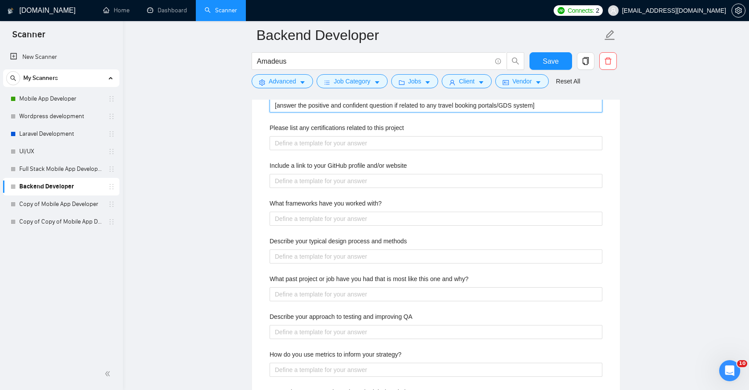
scroll to position [1269, 0]
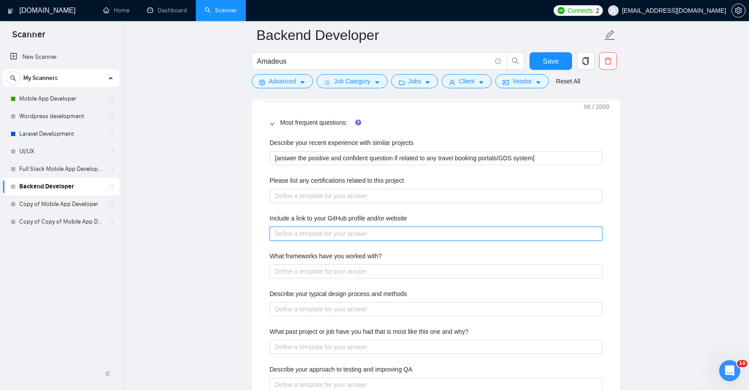
click at [309, 234] on website "Include a link to your GitHub profile and/or website" at bounding box center [436, 234] width 333 height 14
paste website "GitHub: [URL][DOMAIN_NAME] Website: [URL][DOMAIN_NAME]"
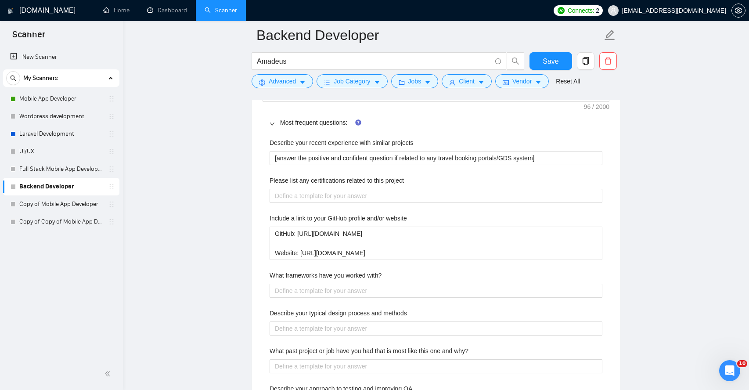
click at [222, 279] on main "Backend Developer Amadeus Save Advanced Job Category Jobs Client Vendor Reset A…" at bounding box center [436, 348] width 598 height 3164
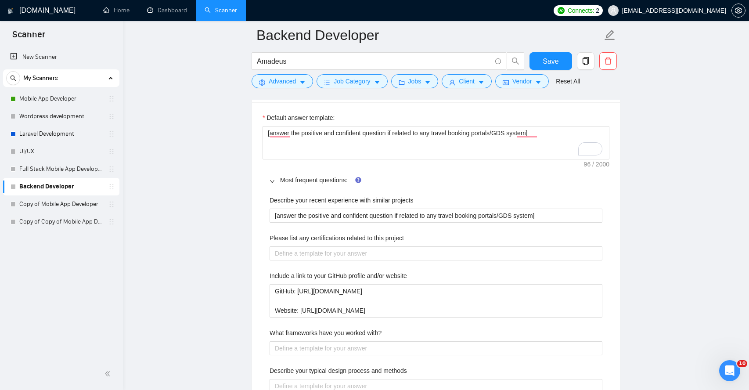
scroll to position [1159, 0]
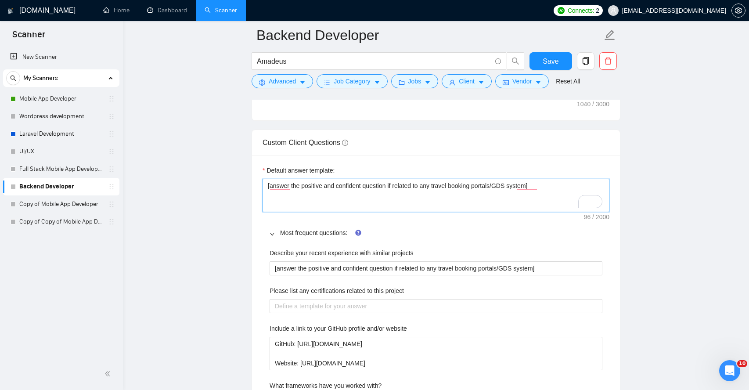
click at [305, 186] on textarea "[answer the positive and confident question if related to any travel booking po…" at bounding box center [436, 195] width 347 height 33
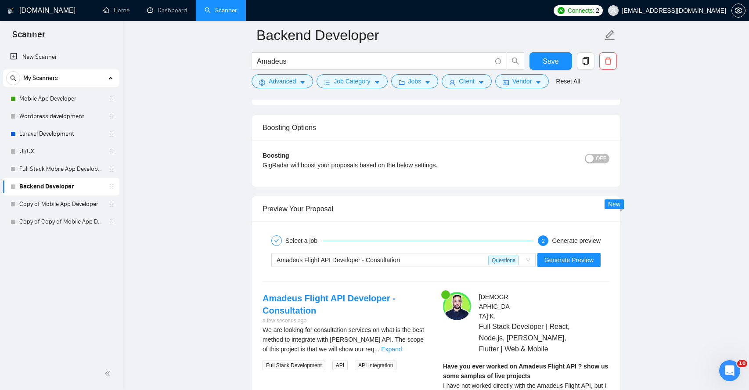
scroll to position [1915, 0]
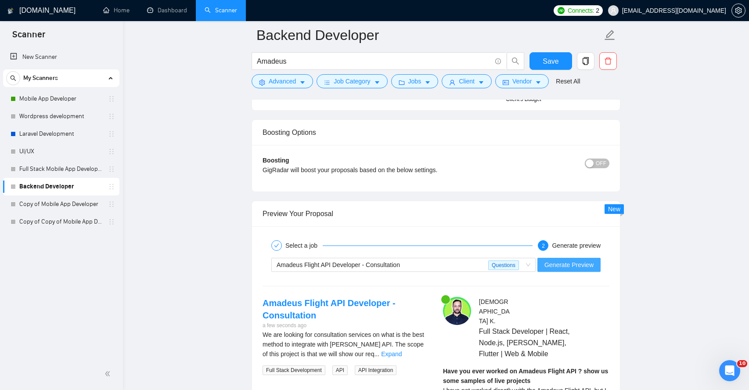
click at [556, 263] on span "Generate Preview" at bounding box center [569, 265] width 49 height 10
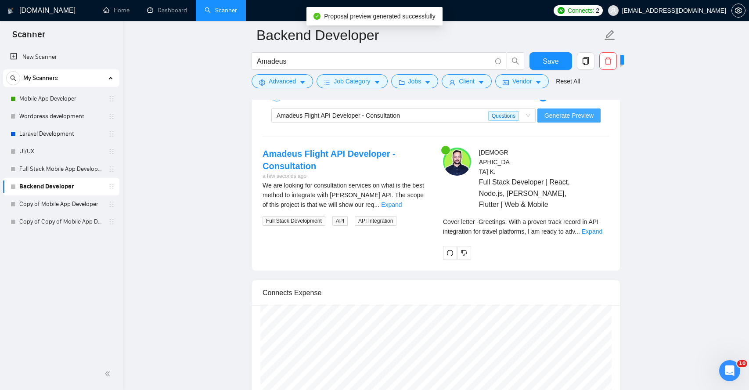
scroll to position [2066, 0]
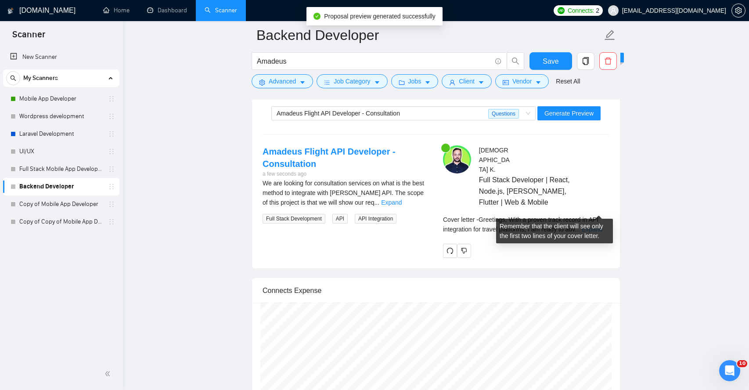
click at [598, 226] on link "Expand" at bounding box center [592, 229] width 21 height 7
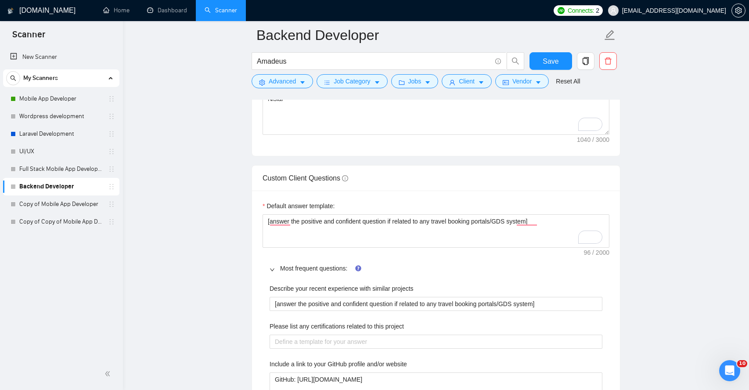
scroll to position [1028, 0]
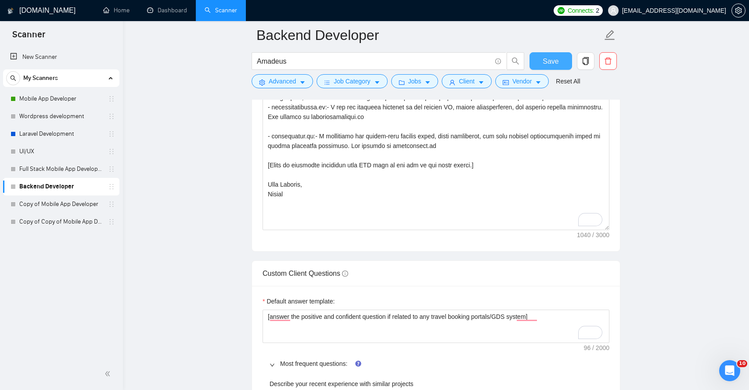
click at [553, 62] on span "Save" at bounding box center [551, 61] width 16 height 11
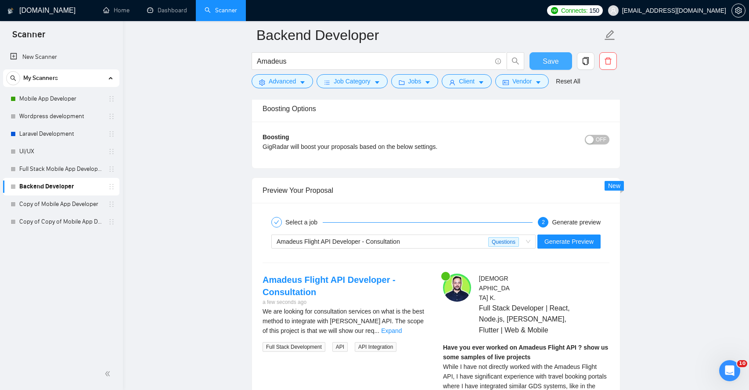
scroll to position [1647, 0]
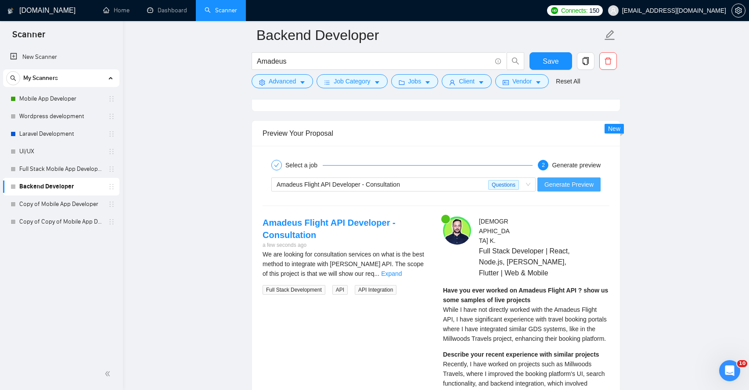
click at [579, 185] on span "Generate Preview" at bounding box center [569, 185] width 49 height 10
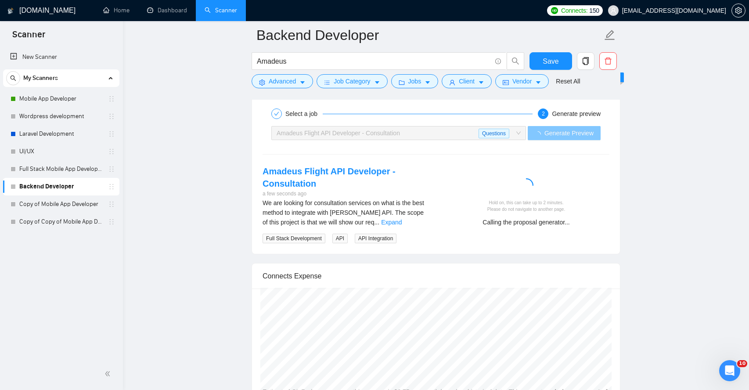
scroll to position [1700, 0]
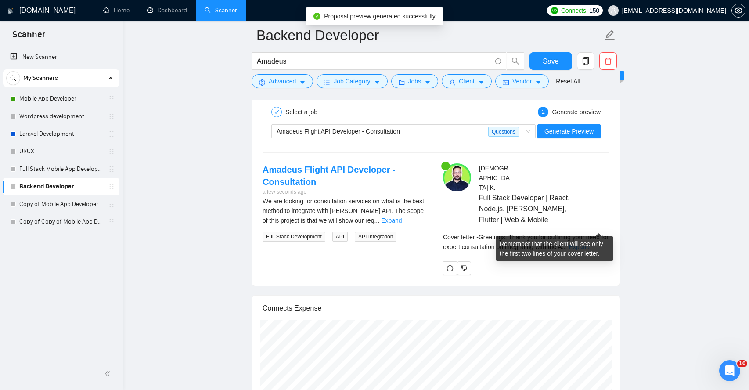
click at [590, 243] on link "Expand" at bounding box center [579, 246] width 21 height 7
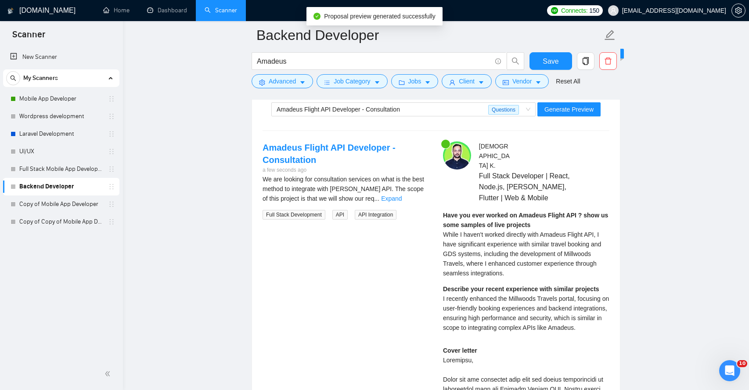
scroll to position [1753, 0]
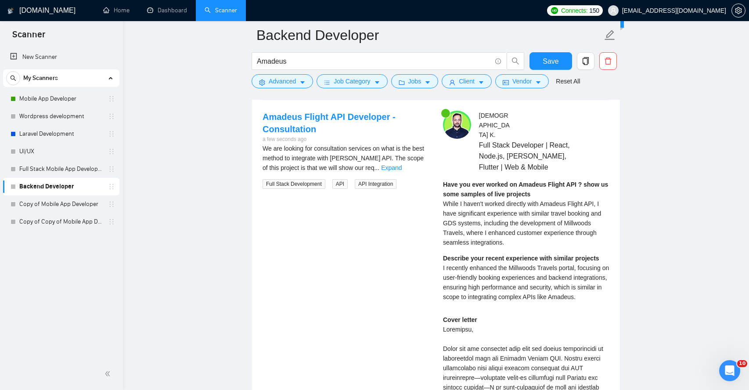
click at [481, 181] on strong "Have you ever worked on Amadeus Flight API ? show us some samples of live proje…" at bounding box center [525, 189] width 165 height 17
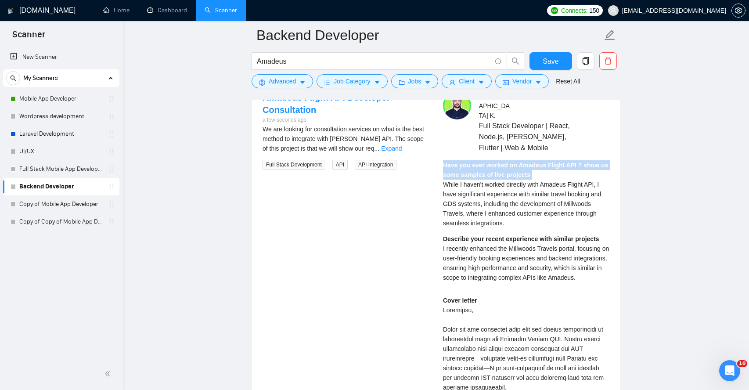
scroll to position [1780, 0]
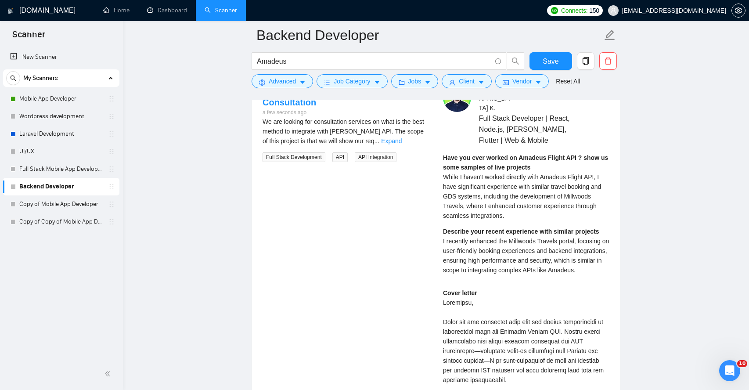
click at [471, 181] on div "Have you ever worked on Amadeus Flight API ? show us some samples of live proje…" at bounding box center [526, 187] width 166 height 68
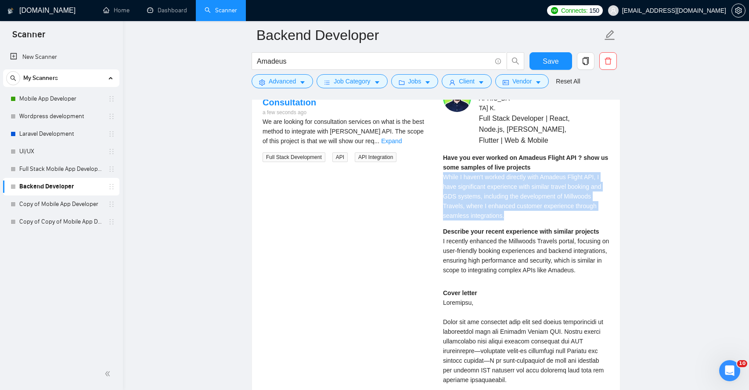
click at [471, 181] on div "Have you ever worked on Amadeus Flight API ? show us some samples of live proje…" at bounding box center [526, 187] width 166 height 68
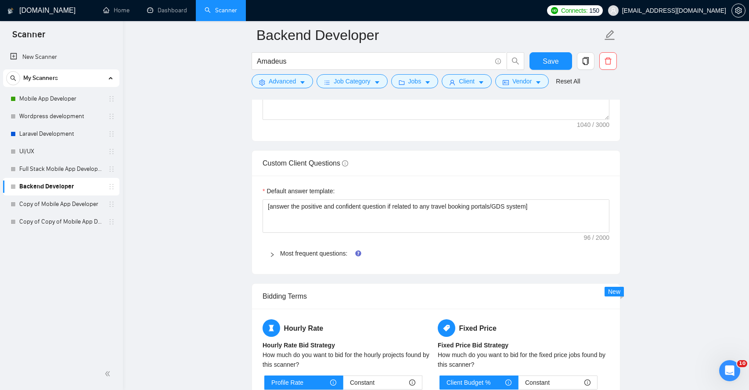
scroll to position [1232, 0]
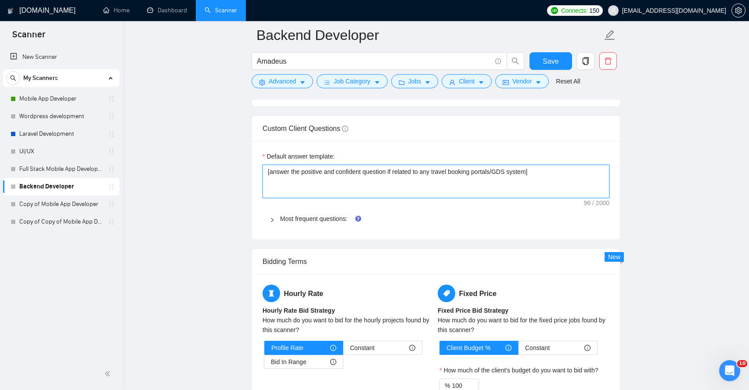
click at [501, 172] on textarea "[answer the positive and confident question if related to any travel booking po…" at bounding box center [436, 181] width 347 height 33
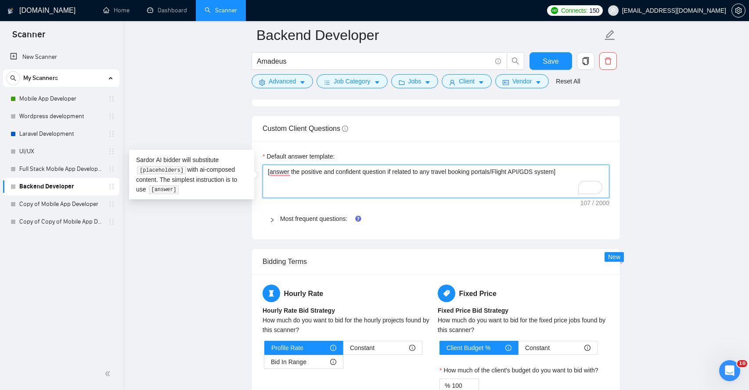
click at [567, 174] on textarea "[answer the positive and confident question if related to any travel booking po…" at bounding box center [436, 181] width 347 height 33
paste textarea ""Galileo"
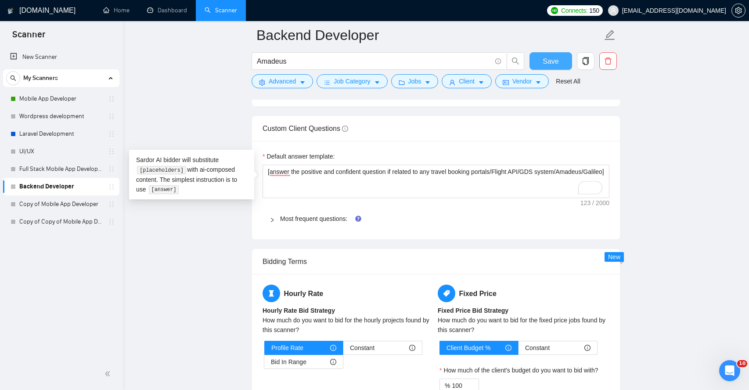
click at [558, 65] on span "Save" at bounding box center [551, 61] width 16 height 11
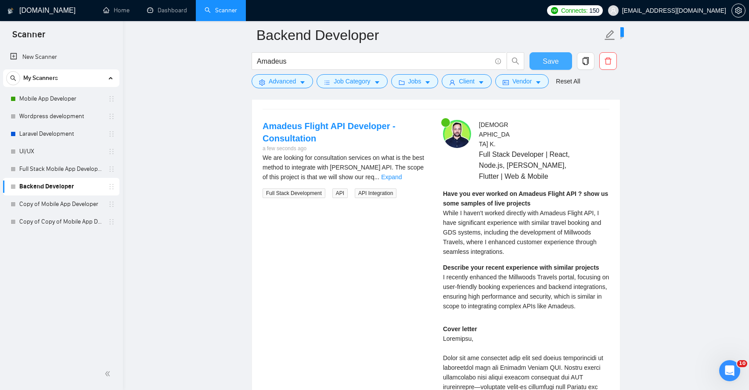
scroll to position [1672, 0]
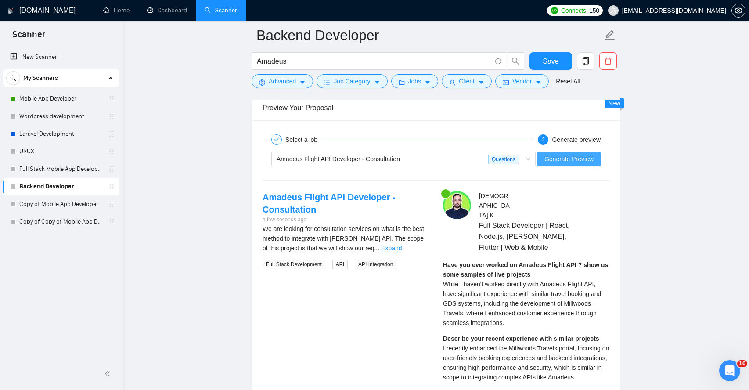
click at [570, 162] on span "Generate Preview" at bounding box center [569, 159] width 49 height 10
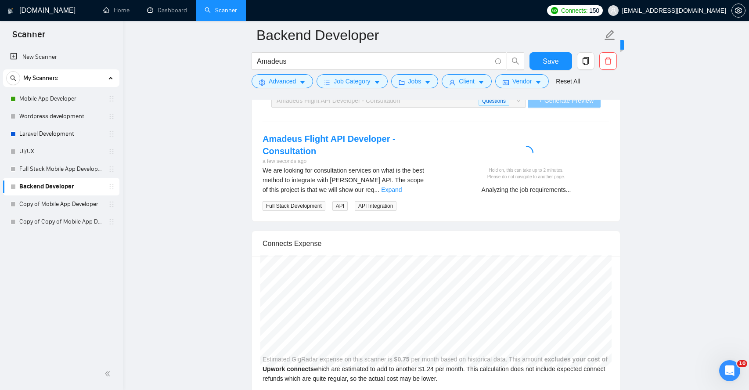
scroll to position [1733, 0]
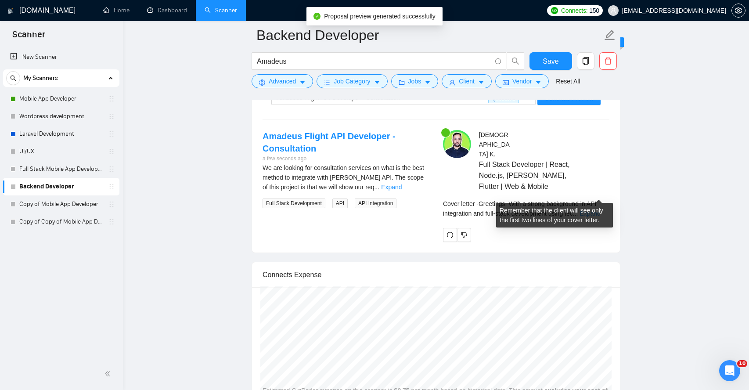
click at [600, 210] on link "Expand" at bounding box center [590, 213] width 21 height 7
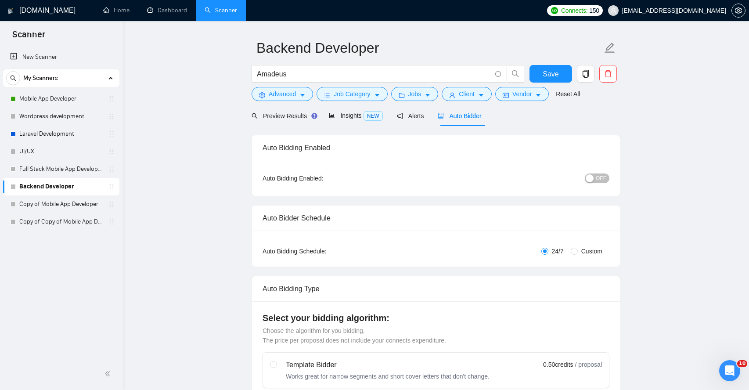
scroll to position [0, 0]
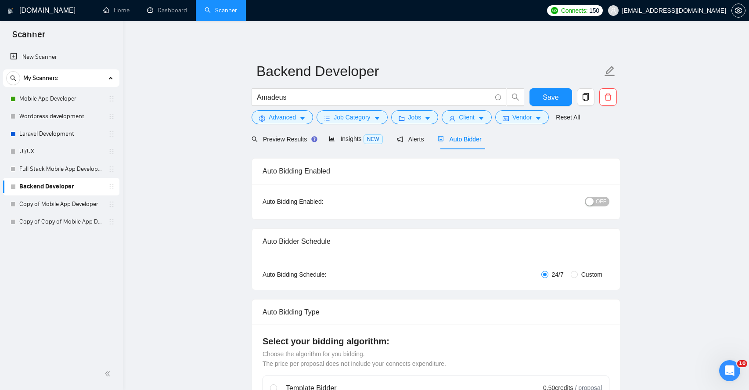
click at [603, 204] on span "OFF" at bounding box center [601, 202] width 11 height 10
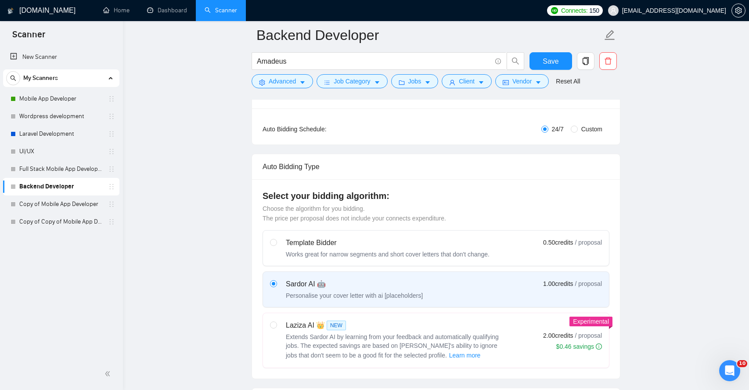
scroll to position [130, 0]
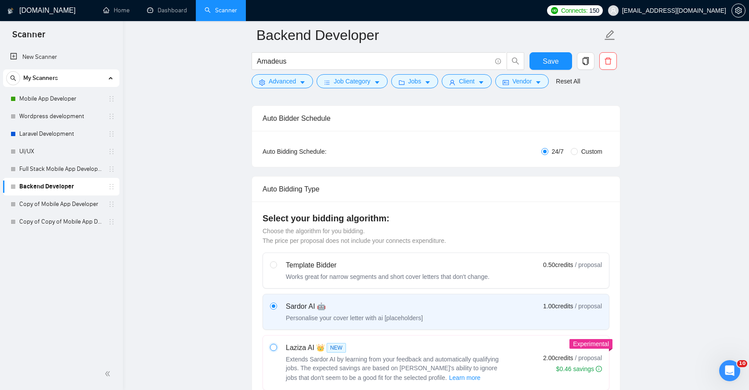
click at [271, 347] on input "radio" at bounding box center [273, 347] width 6 height 6
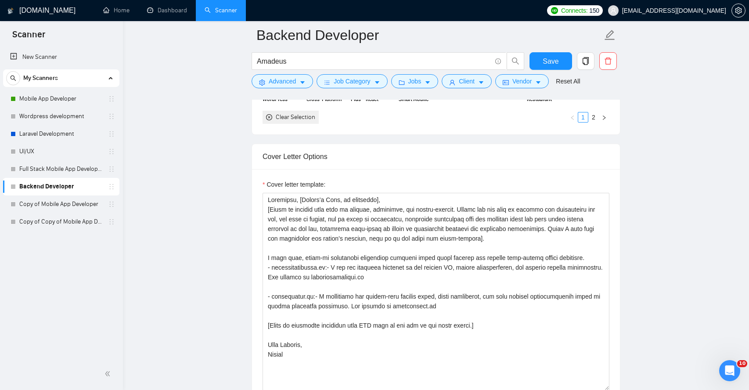
scroll to position [953, 0]
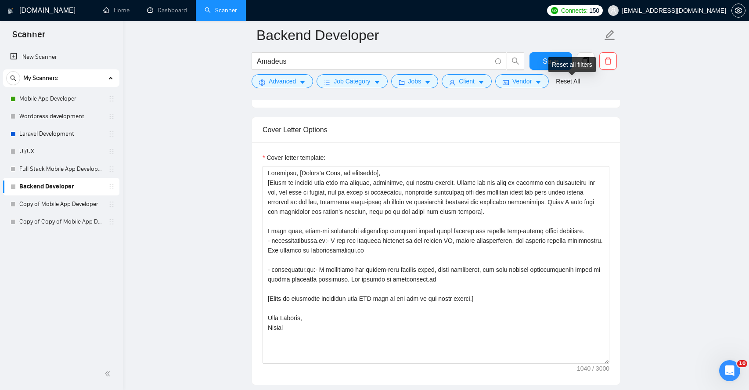
click at [555, 61] on div "Reset all filters" at bounding box center [572, 64] width 47 height 15
click at [547, 58] on span "Save" at bounding box center [551, 61] width 16 height 11
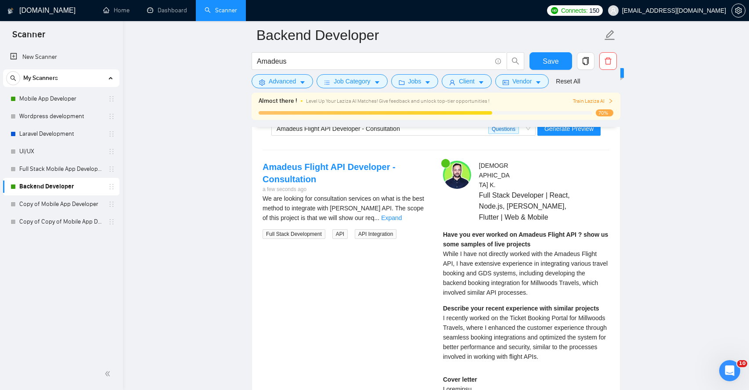
scroll to position [1665, 0]
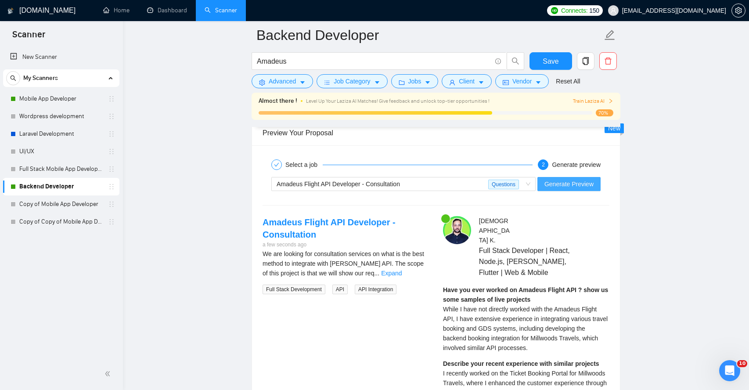
click at [581, 188] on span "Generate Preview" at bounding box center [569, 184] width 49 height 10
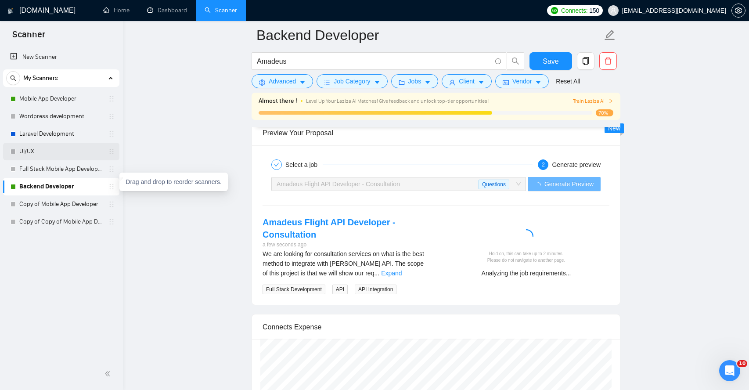
drag, startPoint x: 113, startPoint y: 187, endPoint x: 103, endPoint y: 152, distance: 36.3
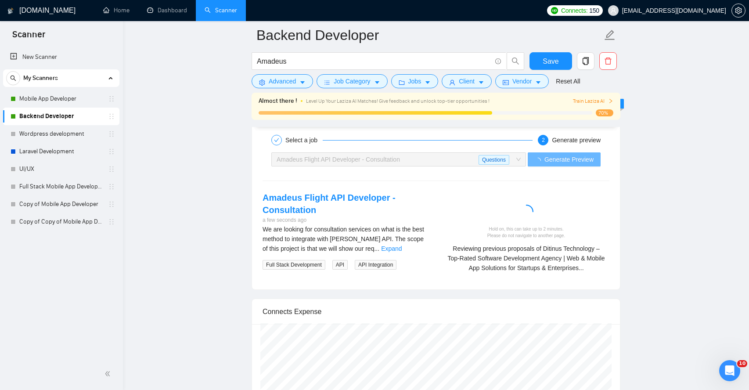
scroll to position [1719, 0]
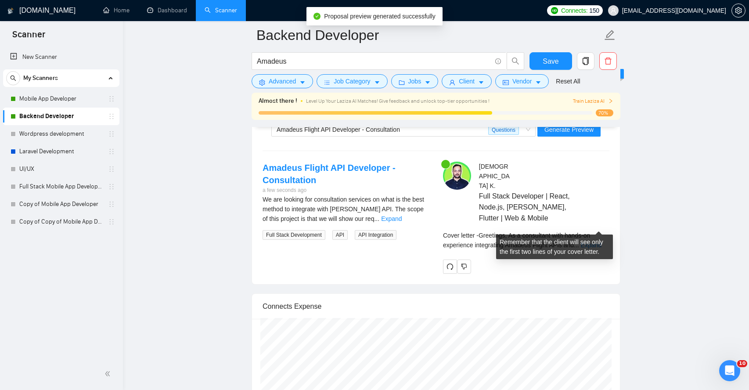
click at [600, 231] on div "Cover letter - Greetings, As a consultant with hands-on experience integrating …" at bounding box center [526, 240] width 166 height 19
click at [594, 242] on link "Expand" at bounding box center [591, 245] width 21 height 7
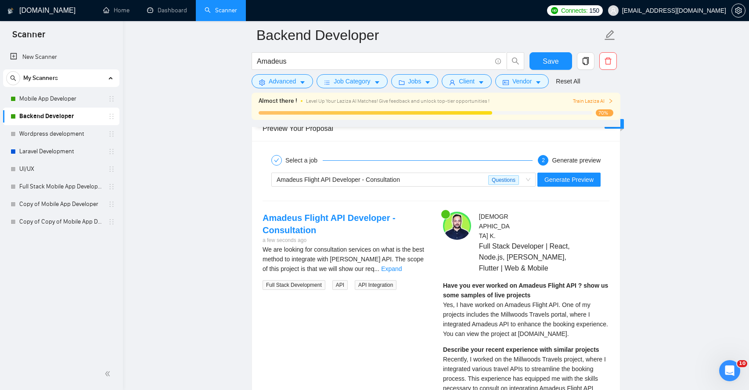
scroll to position [1668, 0]
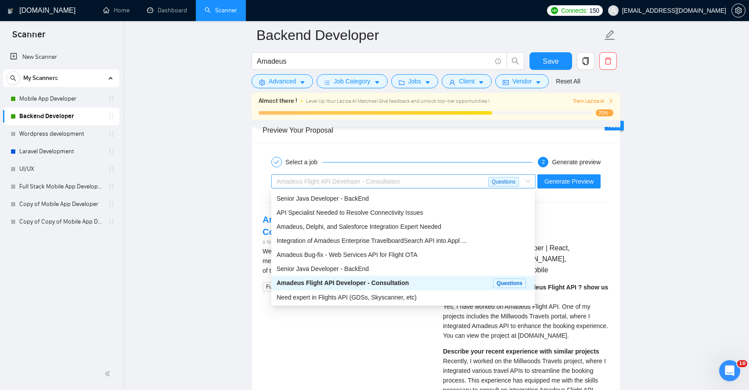
click at [422, 182] on div "Amadeus Flight API Developer - Consultation" at bounding box center [383, 181] width 212 height 13
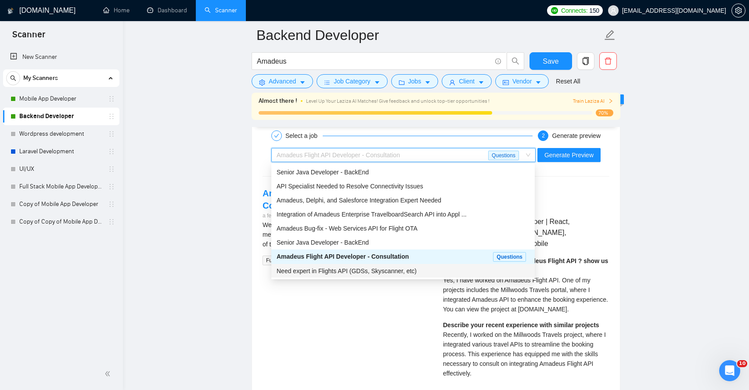
click at [360, 271] on span "Need expert in Flights API (GDSs, Skyscanner, etc)" at bounding box center [347, 271] width 140 height 7
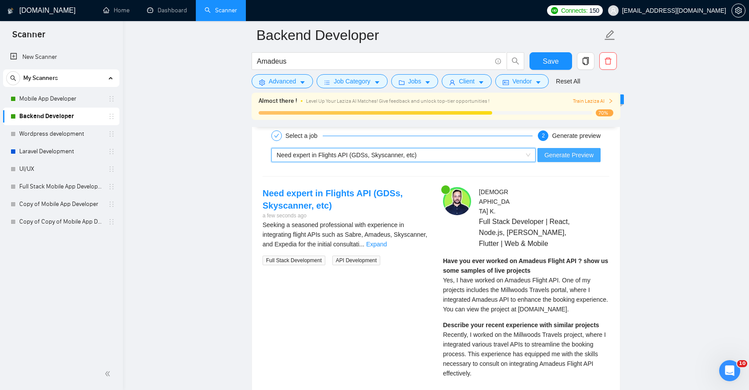
click at [572, 155] on span "Generate Preview" at bounding box center [569, 155] width 49 height 10
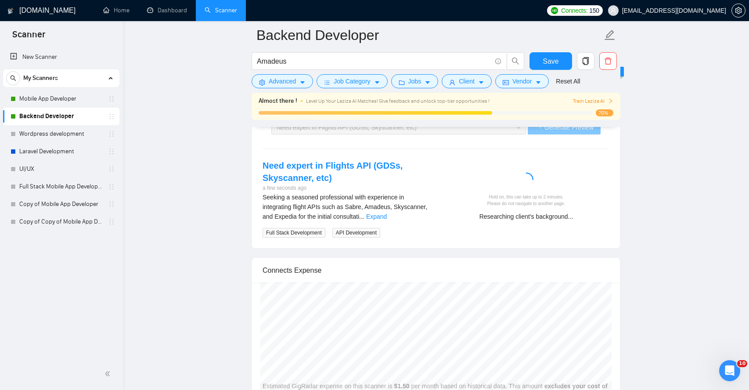
scroll to position [1722, 0]
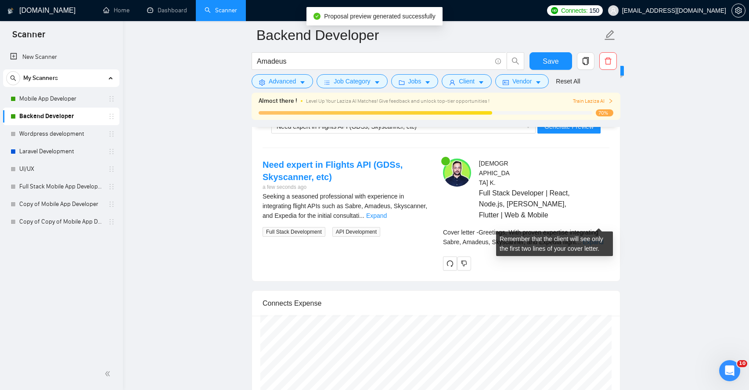
click at [596, 239] on link "Expand" at bounding box center [593, 242] width 21 height 7
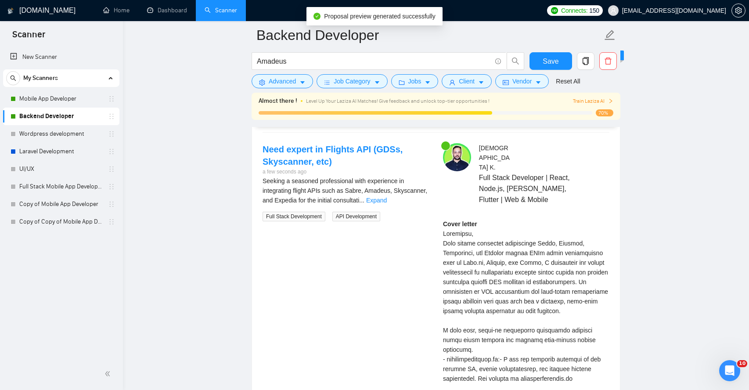
scroll to position [1747, 0]
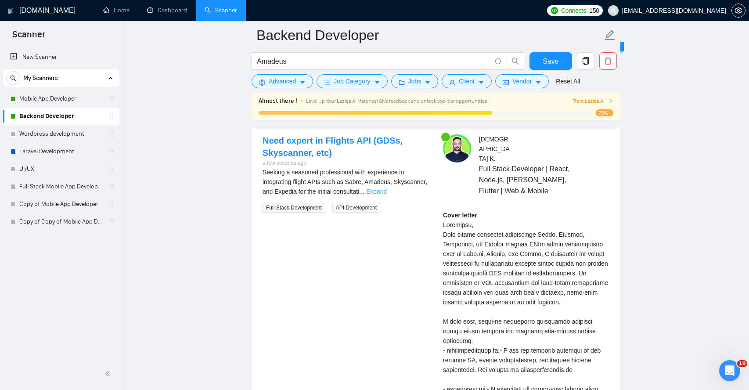
click at [387, 192] on link "Expand" at bounding box center [376, 191] width 21 height 7
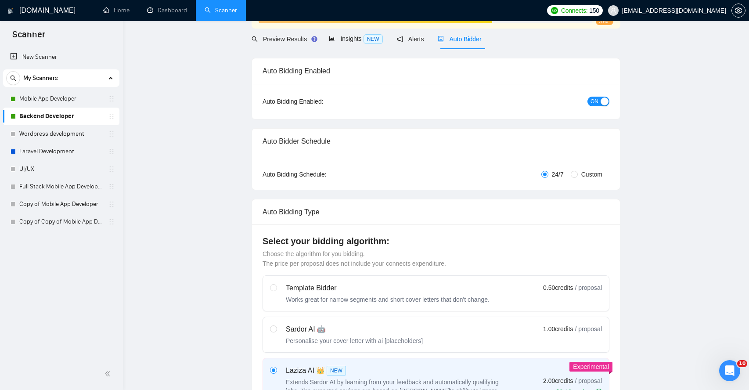
scroll to position [0, 0]
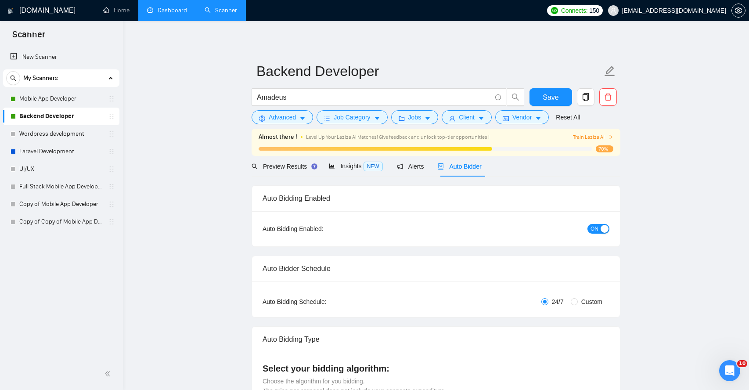
click at [175, 8] on link "Dashboard" at bounding box center [167, 10] width 40 height 7
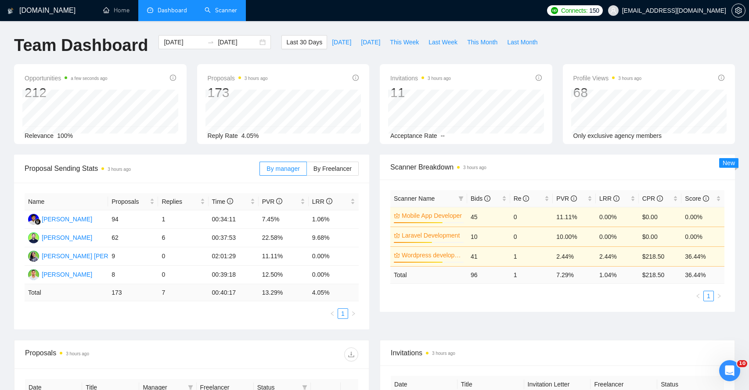
click at [229, 12] on link "Scanner" at bounding box center [221, 10] width 33 height 7
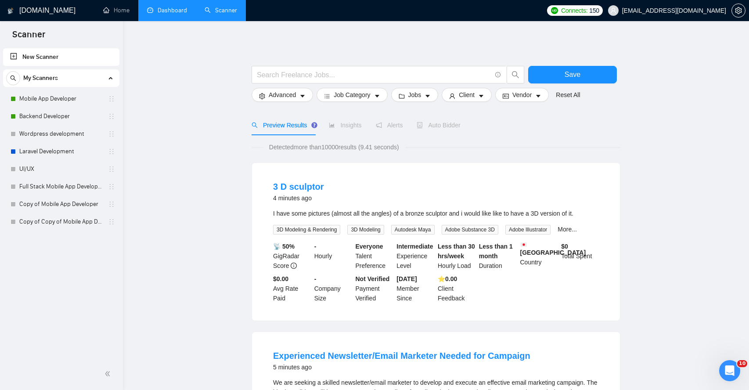
click at [167, 14] on link "Dashboard" at bounding box center [167, 10] width 40 height 7
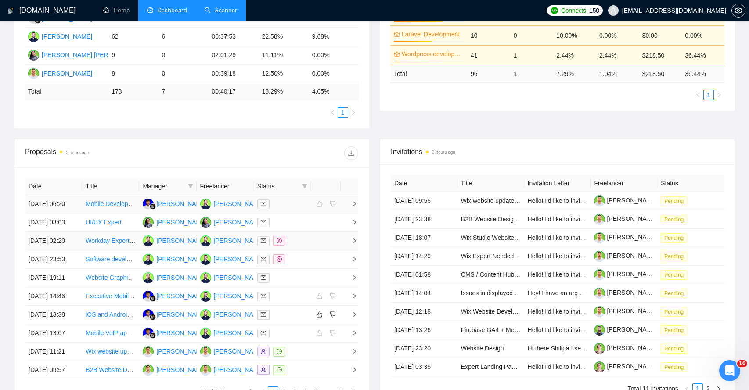
scroll to position [203, 0]
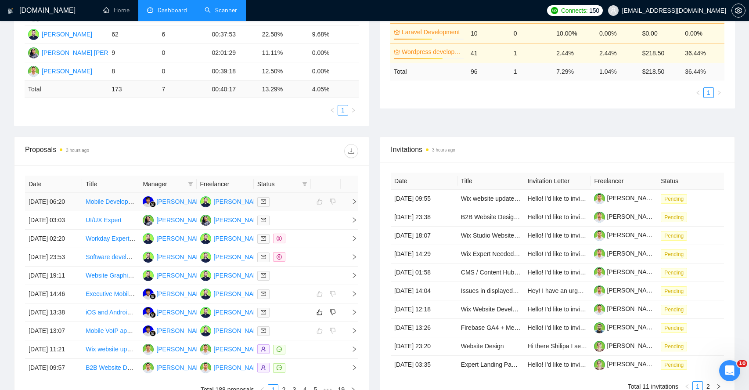
click at [351, 209] on td at bounding box center [350, 202] width 18 height 18
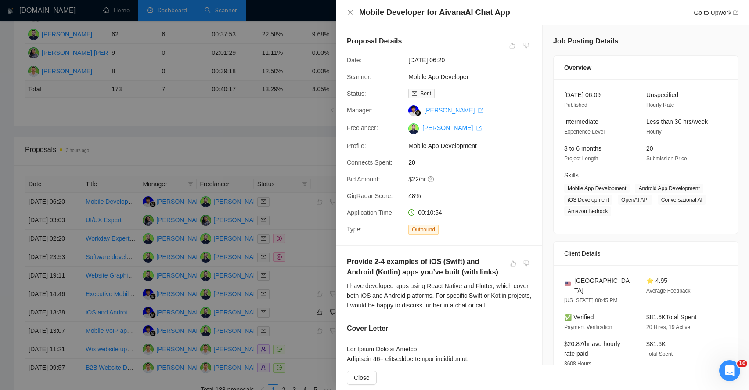
click at [317, 131] on div at bounding box center [374, 195] width 749 height 390
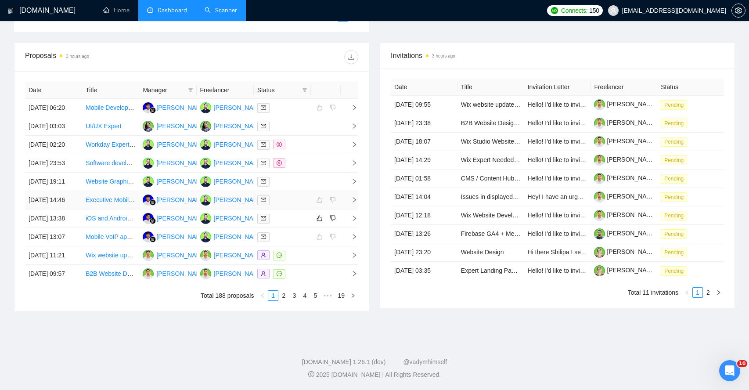
scroll to position [0, 0]
